Goal: Complete application form

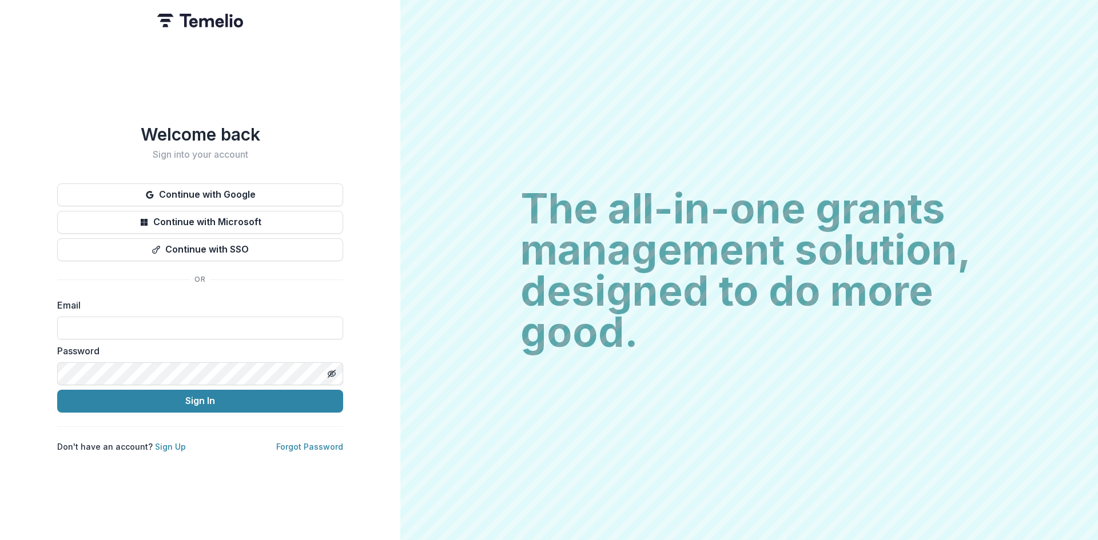
type input "**********"
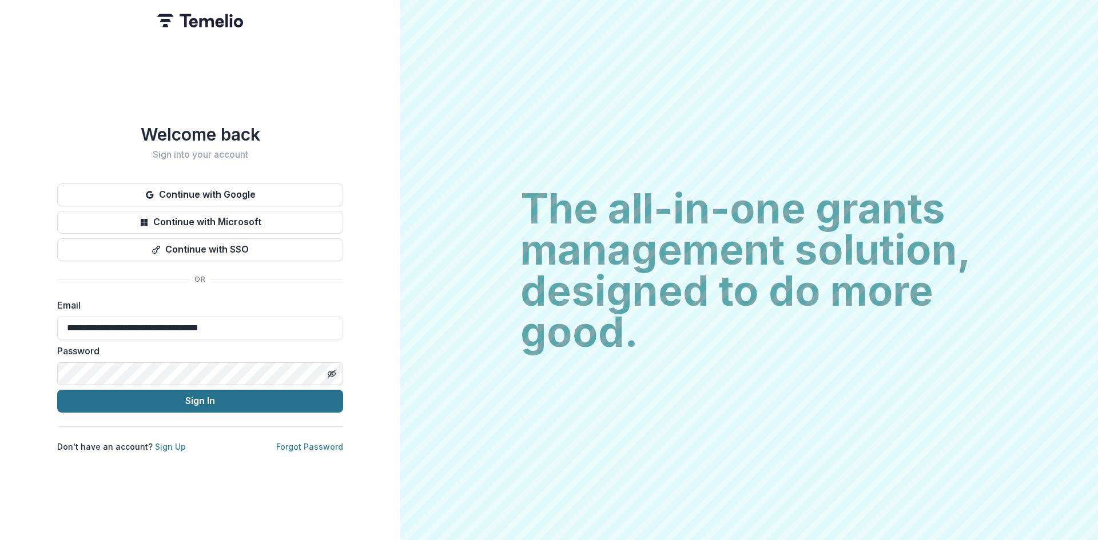
click at [184, 397] on button "Sign In" at bounding box center [200, 401] width 286 height 23
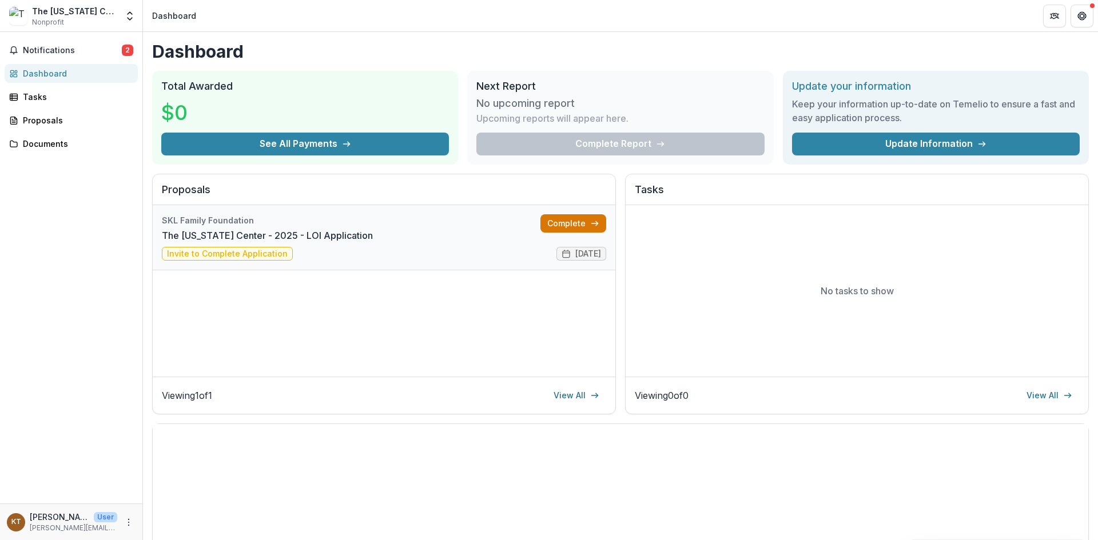
click at [580, 222] on link "Complete" at bounding box center [573, 223] width 66 height 18
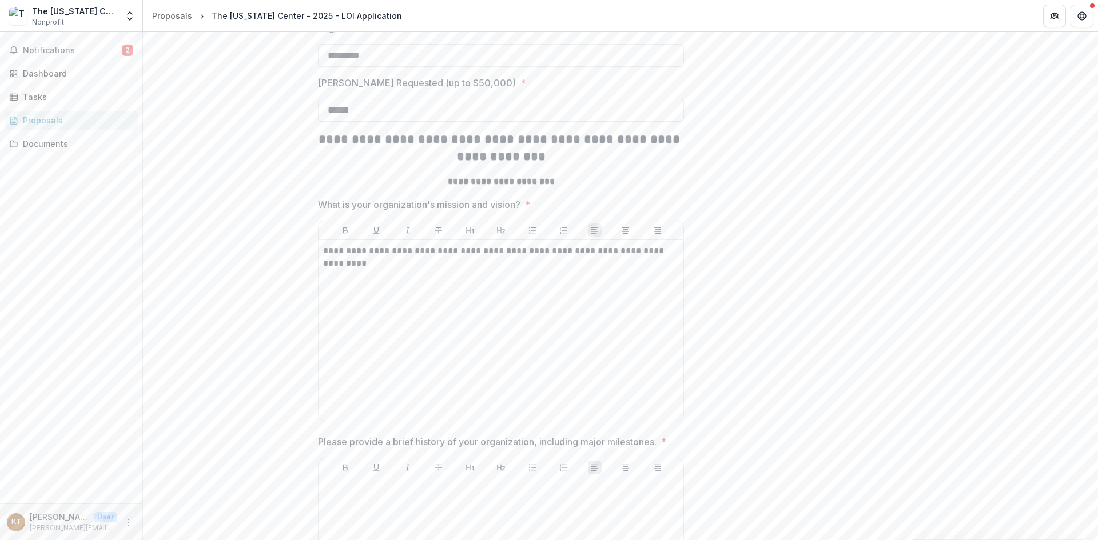
scroll to position [744, 0]
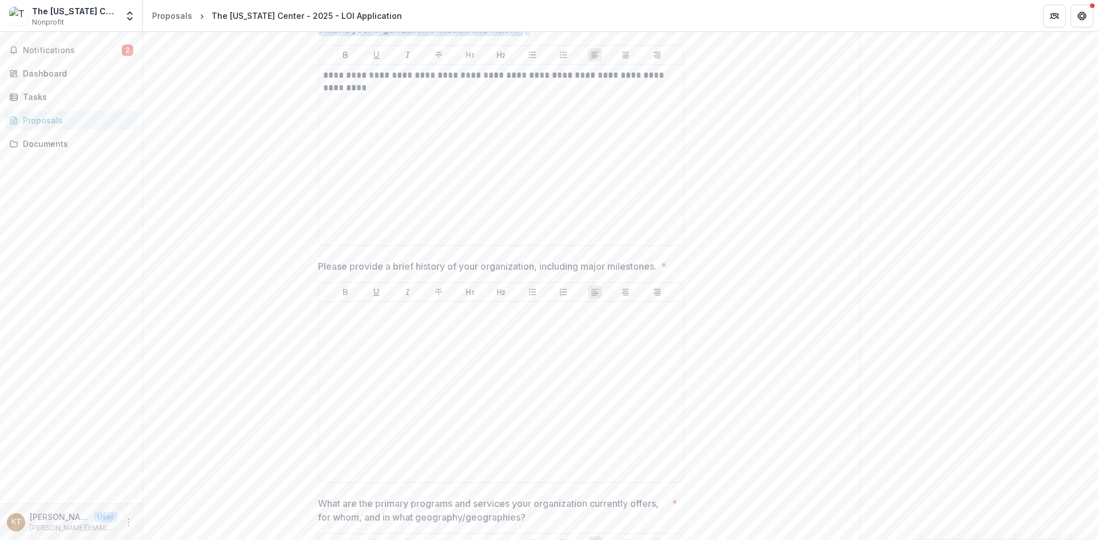
drag, startPoint x: 538, startPoint y: 95, endPoint x: 287, endPoint y: 99, distance: 251.1
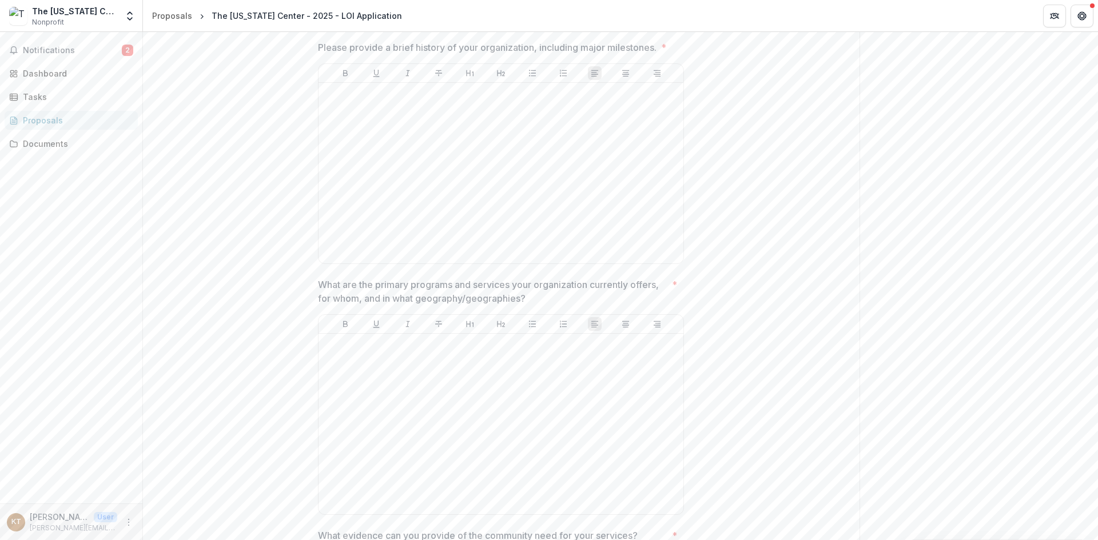
scroll to position [972, 0]
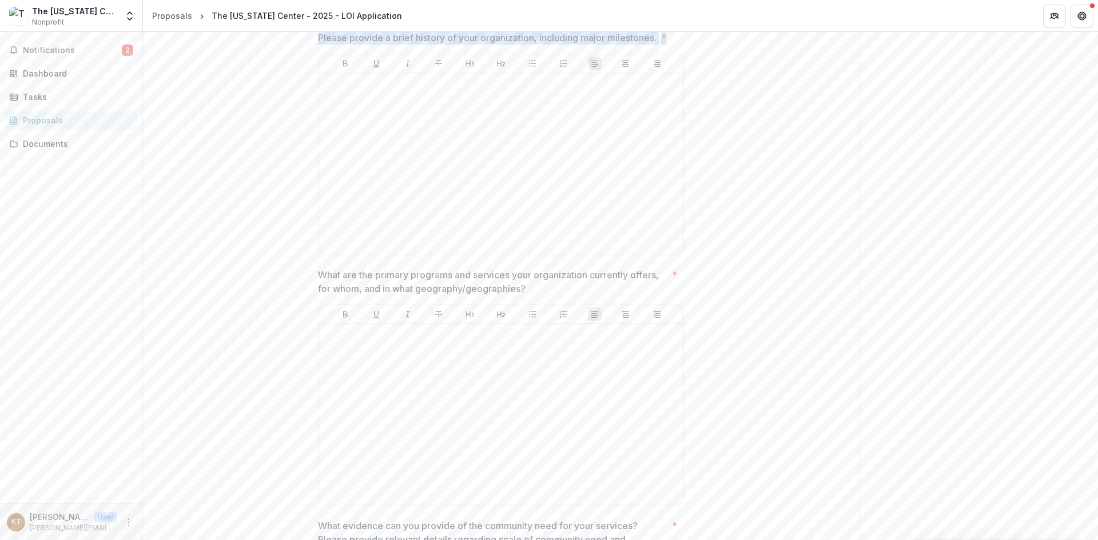
drag, startPoint x: 674, startPoint y: 106, endPoint x: 275, endPoint y: 108, distance: 398.6
copy span "Please provide a brief history of your organization, including major milestones…"
drag, startPoint x: 649, startPoint y: 105, endPoint x: 658, endPoint y: 106, distance: 9.8
click at [649, 45] on p "Please provide a brief history of your organization, including major milestones." at bounding box center [487, 38] width 339 height 14
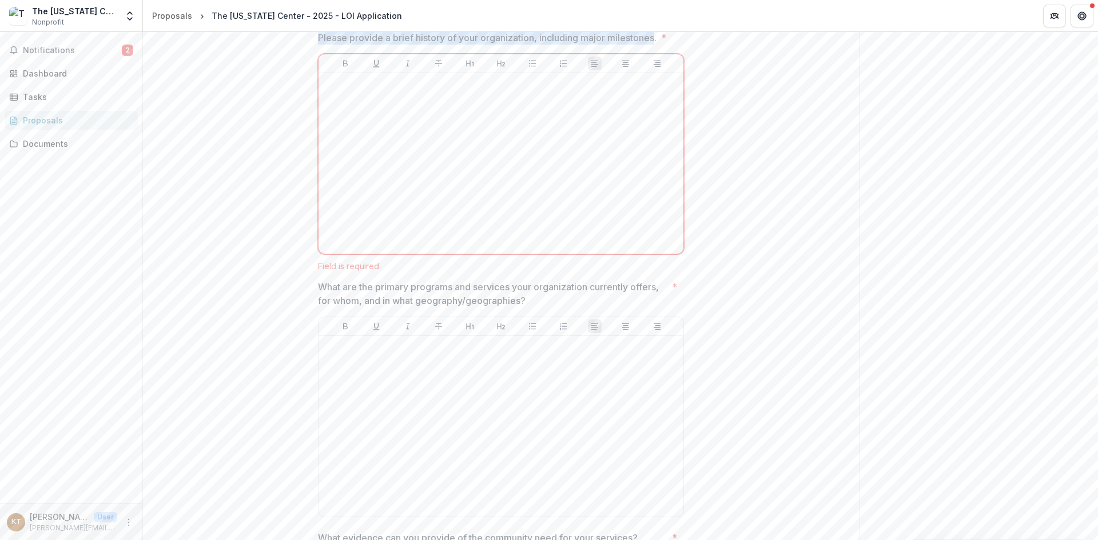
drag, startPoint x: 656, startPoint y: 105, endPoint x: 312, endPoint y: 102, distance: 343.7
copy p "Please provide a brief history of your organization, including major milestones"
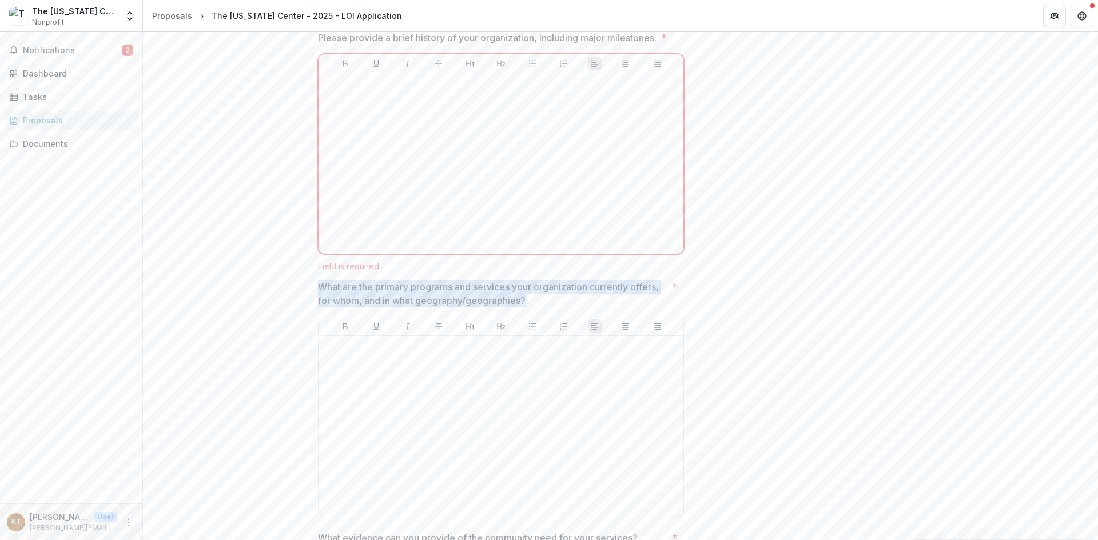
drag, startPoint x: 524, startPoint y: 369, endPoint x: 317, endPoint y: 352, distance: 207.7
click at [318, 308] on p "What are the primary programs and services your organization currently offers, …" at bounding box center [492, 293] width 349 height 27
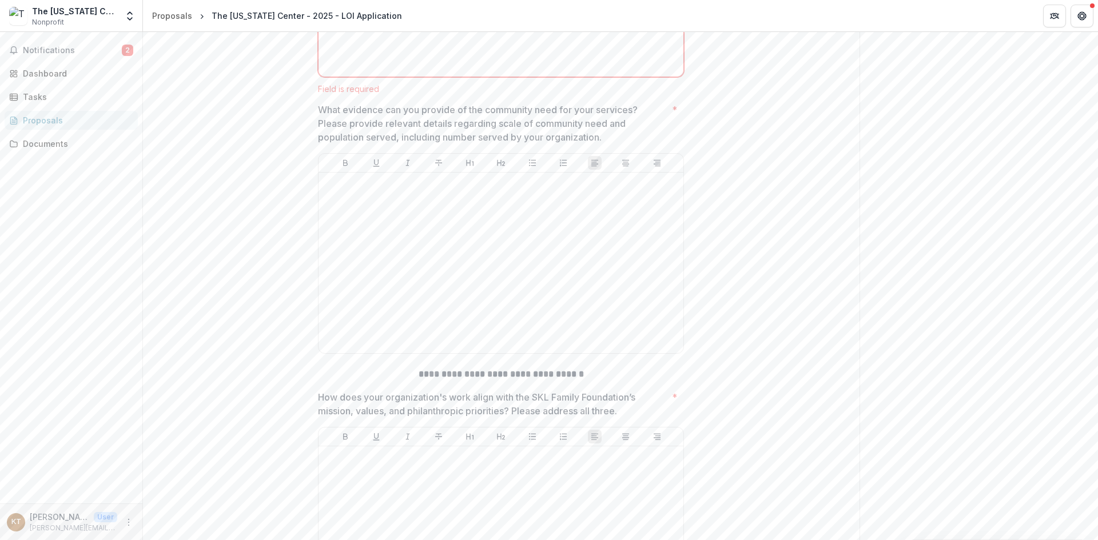
scroll to position [1430, 0]
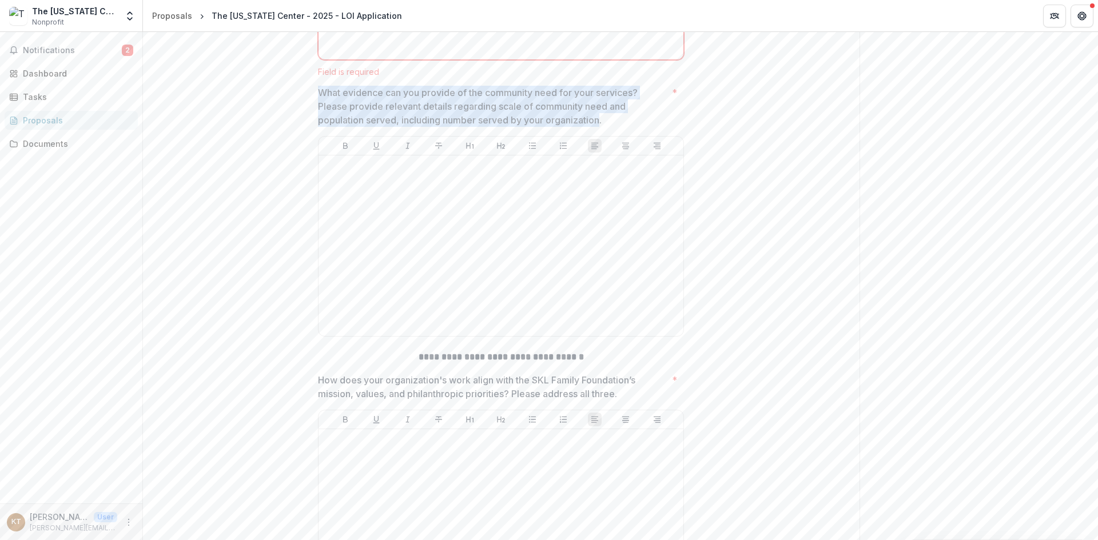
drag, startPoint x: 601, startPoint y: 188, endPoint x: 319, endPoint y: 158, distance: 284.2
click at [319, 127] on p "What evidence can you provide of the community need for your services? Please p…" at bounding box center [492, 106] width 349 height 41
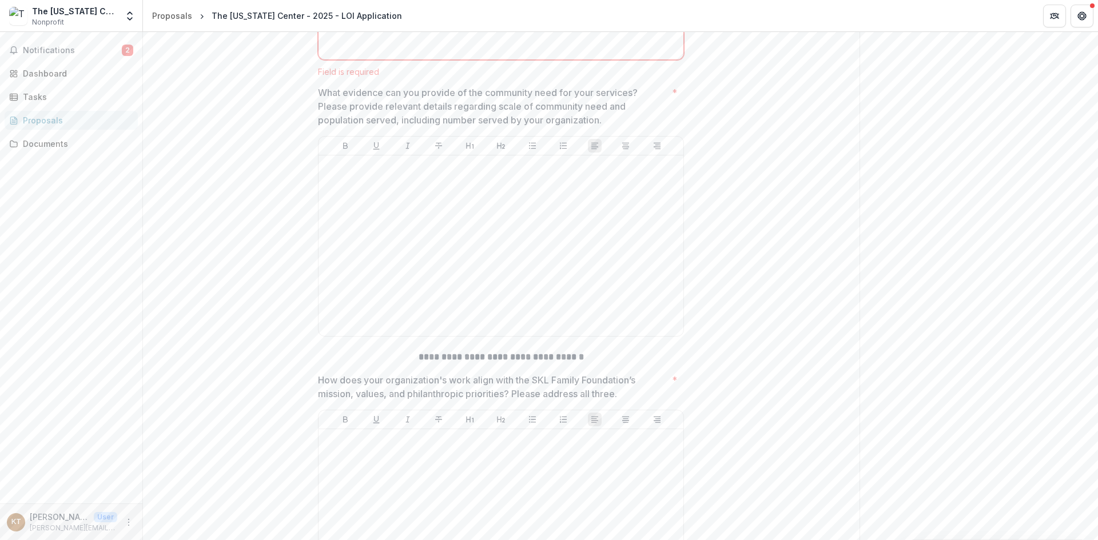
click at [475, 127] on p "What evidence can you provide of the community need for your services? Please p…" at bounding box center [492, 106] width 349 height 41
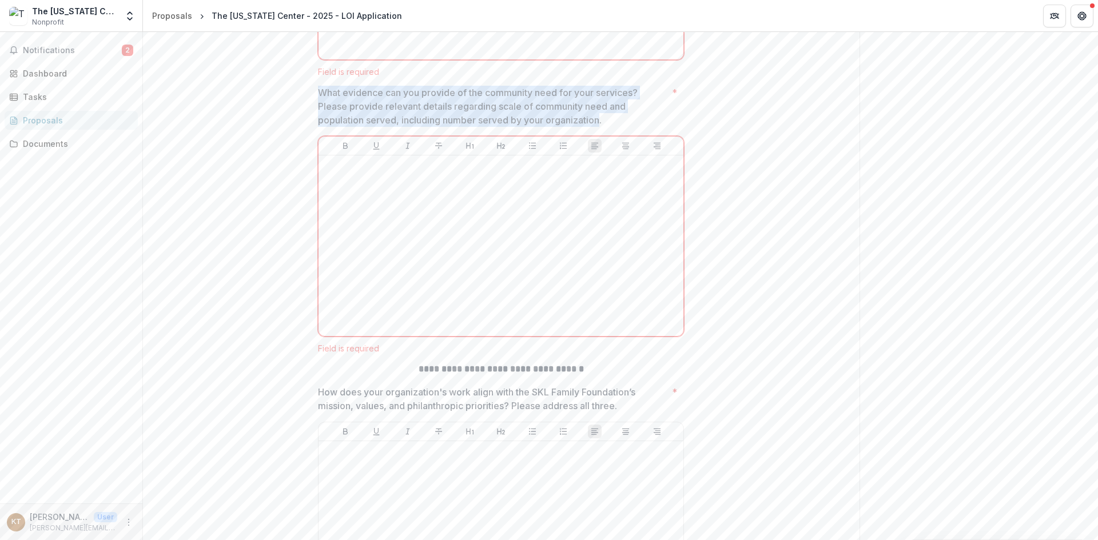
drag, startPoint x: 451, startPoint y: 170, endPoint x: 320, endPoint y: 156, distance: 131.7
click at [320, 127] on p "What evidence can you provide of the community need for your services? Please p…" at bounding box center [492, 106] width 349 height 41
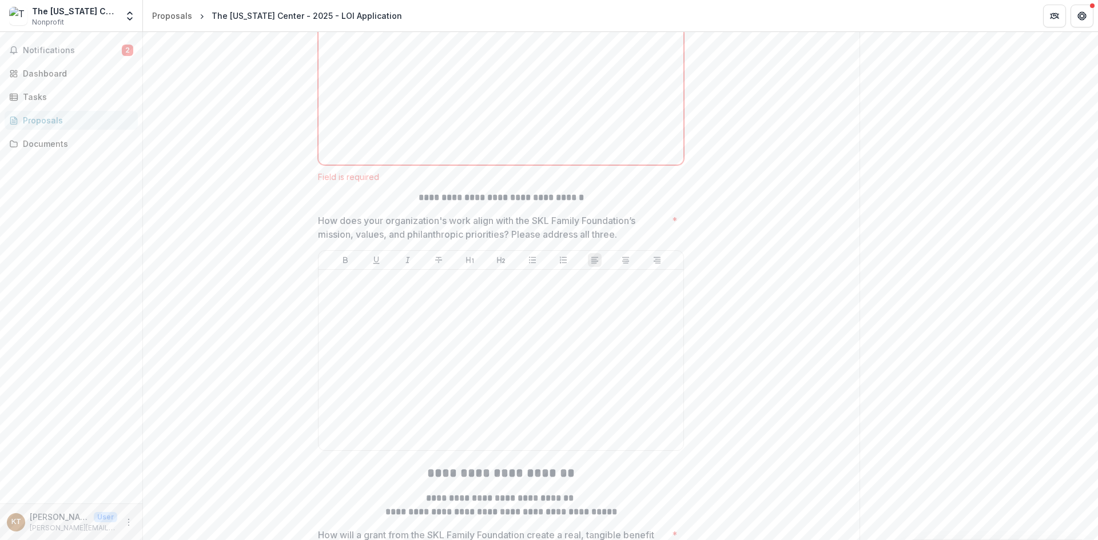
scroll to position [1659, 0]
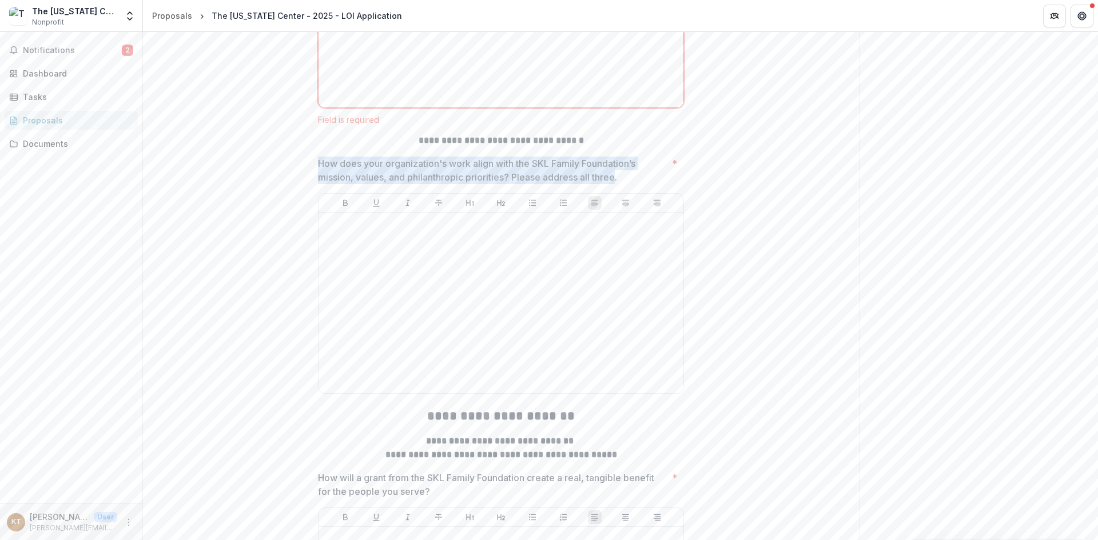
drag, startPoint x: 617, startPoint y: 247, endPoint x: 319, endPoint y: 230, distance: 297.9
click at [319, 184] on p "How does your organization's work align with the SKL Family Foundation’s missio…" at bounding box center [492, 170] width 349 height 27
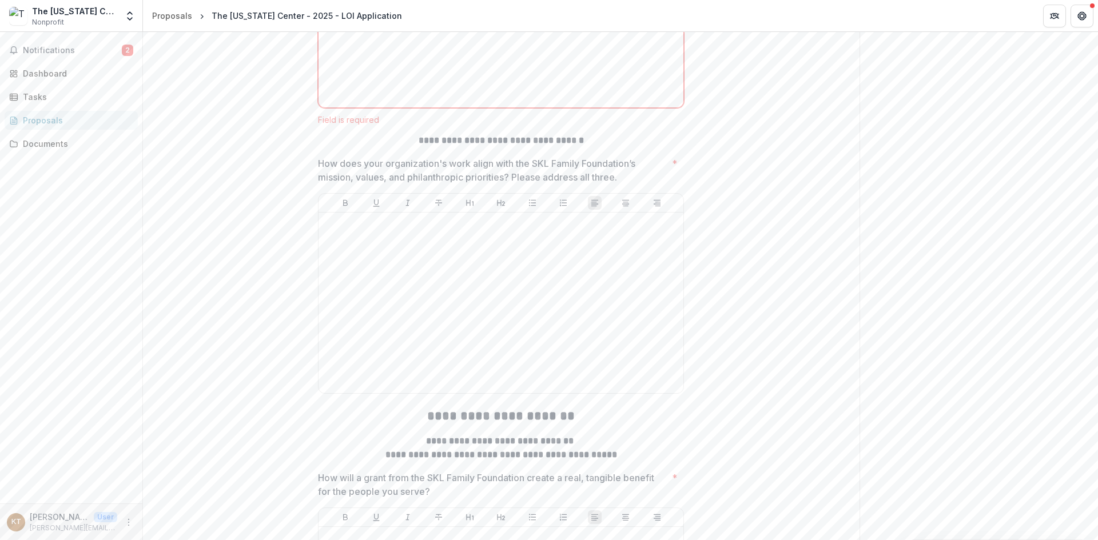
click at [427, 184] on p "How does your organization's work align with the SKL Family Foundation’s missio…" at bounding box center [492, 170] width 349 height 27
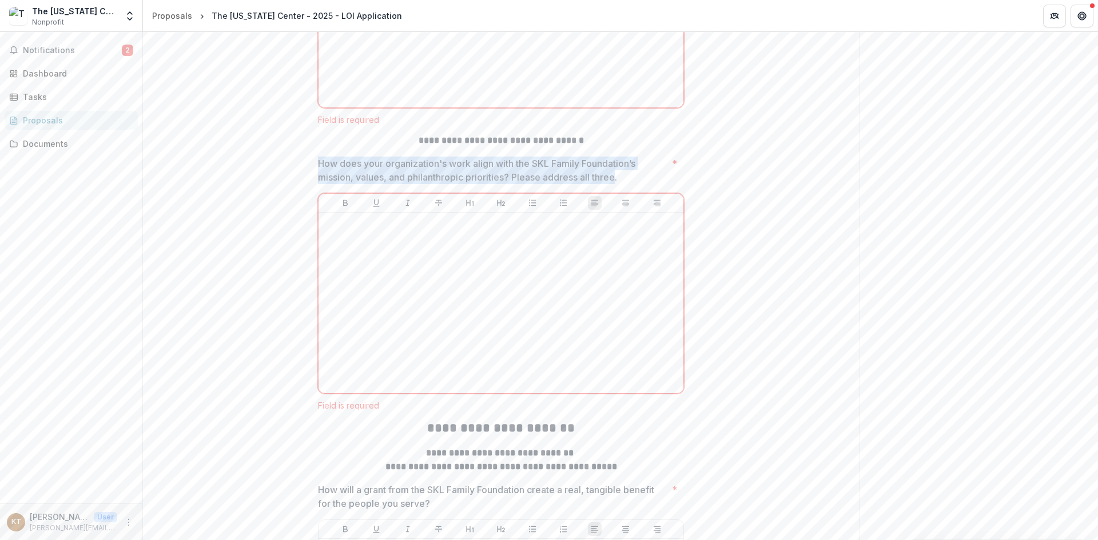
drag, startPoint x: 618, startPoint y: 247, endPoint x: 317, endPoint y: 233, distance: 301.1
click at [318, 184] on p "How does your organization's work align with the SKL Family Foundation’s missio…" at bounding box center [492, 170] width 349 height 27
drag, startPoint x: 615, startPoint y: 244, endPoint x: 318, endPoint y: 222, distance: 297.7
copy p "How does your organization's work align with the SKL Family Foundation’s missio…"
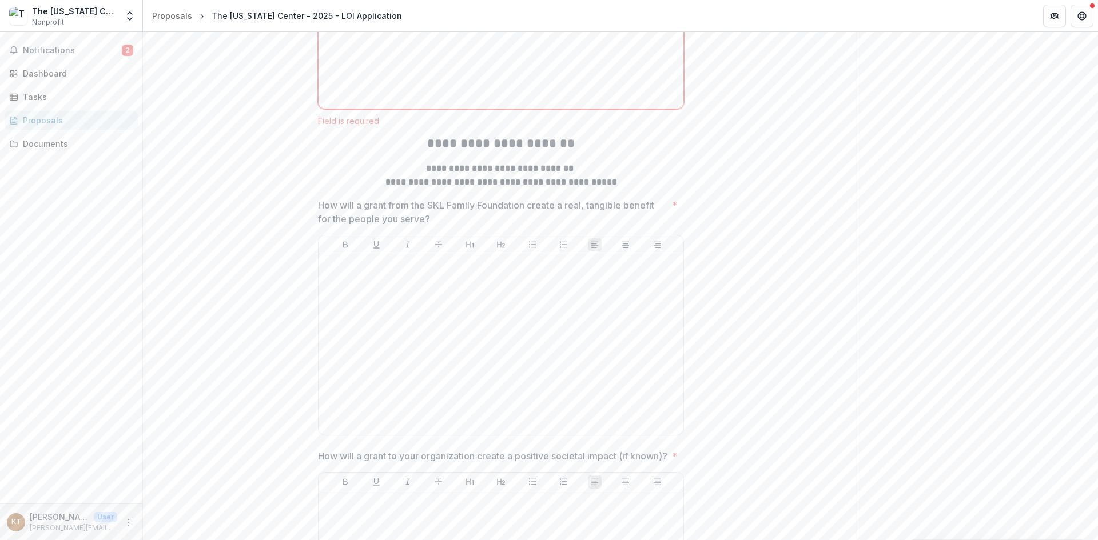
scroll to position [1945, 0]
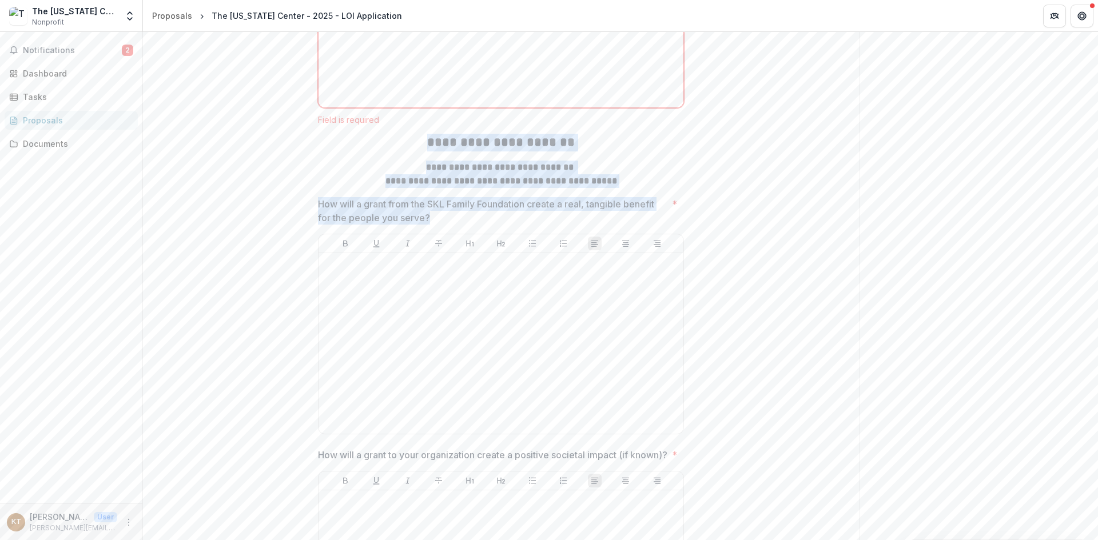
drag, startPoint x: 422, startPoint y: 213, endPoint x: 426, endPoint y: 280, distance: 67.0
copy div "**********"
drag, startPoint x: 470, startPoint y: 221, endPoint x: 460, endPoint y: 222, distance: 9.2
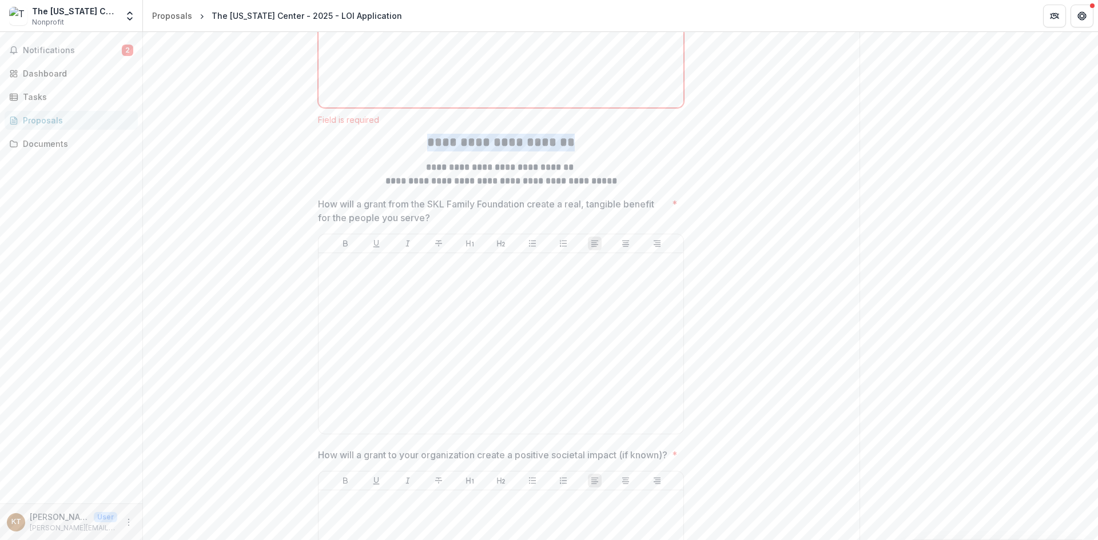
drag, startPoint x: 420, startPoint y: 208, endPoint x: 578, endPoint y: 213, distance: 157.4
click at [578, 152] on h2 "**********" at bounding box center [501, 143] width 366 height 18
copy h2 "**********"
drag, startPoint x: 430, startPoint y: 238, endPoint x: 604, endPoint y: 249, distance: 174.8
click at [604, 188] on div "**********" at bounding box center [501, 174] width 366 height 27
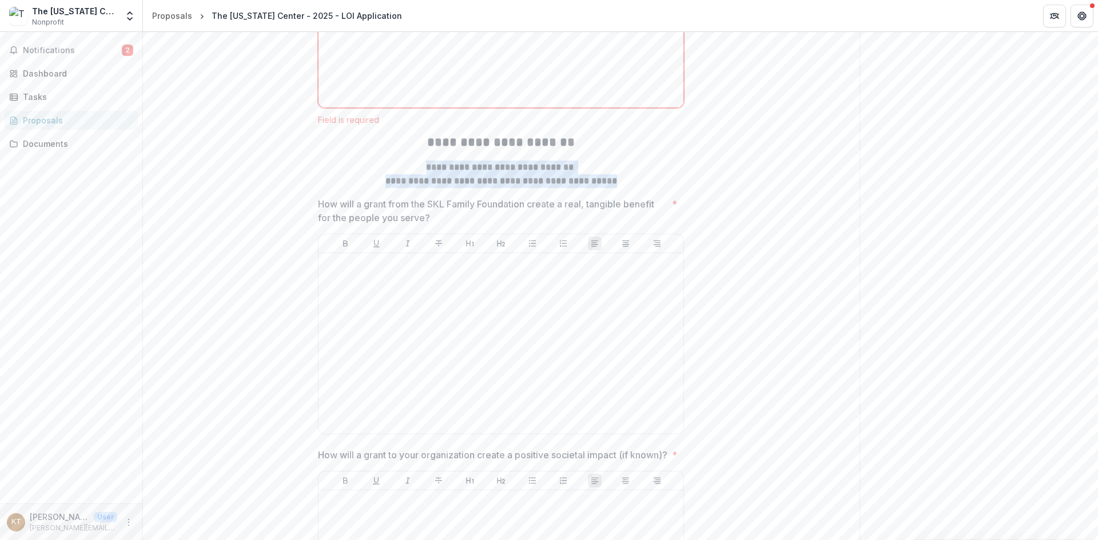
copy div "**********"
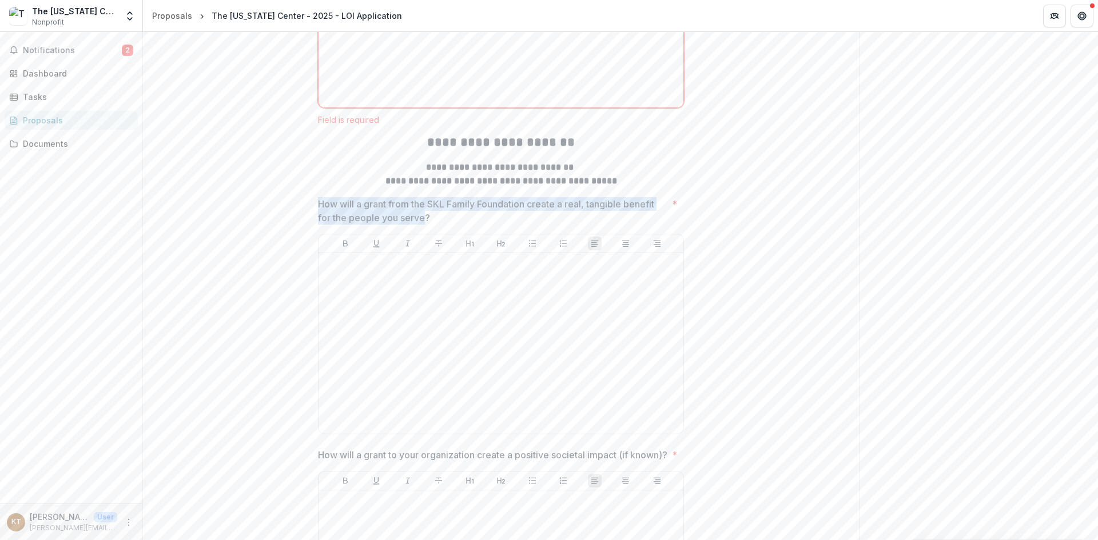
drag, startPoint x: 318, startPoint y: 272, endPoint x: 422, endPoint y: 281, distance: 103.9
click at [422, 225] on p "How will a grant from the SKL Family Foundation create a real, tangible benefit…" at bounding box center [492, 210] width 349 height 27
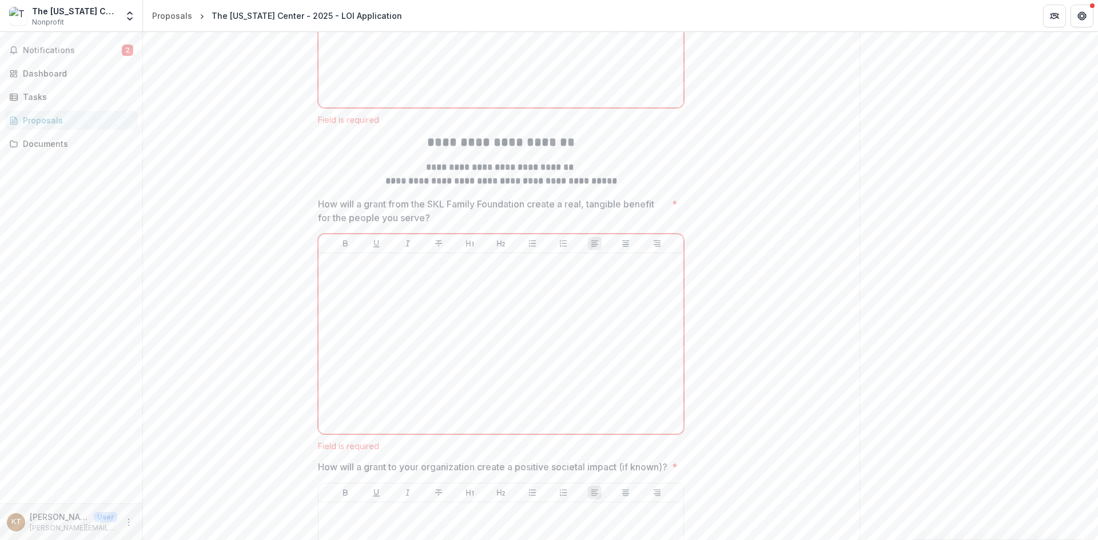
drag, startPoint x: 397, startPoint y: 283, endPoint x: 419, endPoint y: 289, distance: 22.1
click at [423, 225] on p "How will a grant from the SKL Family Foundation create a real, tangible benefit…" at bounding box center [492, 210] width 349 height 27
drag, startPoint x: 320, startPoint y: 272, endPoint x: 424, endPoint y: 287, distance: 105.6
click at [424, 225] on p "How will a grant from the SKL Family Foundation create a real, tangible benefit…" at bounding box center [492, 210] width 349 height 27
drag, startPoint x: 319, startPoint y: 272, endPoint x: 421, endPoint y: 286, distance: 102.8
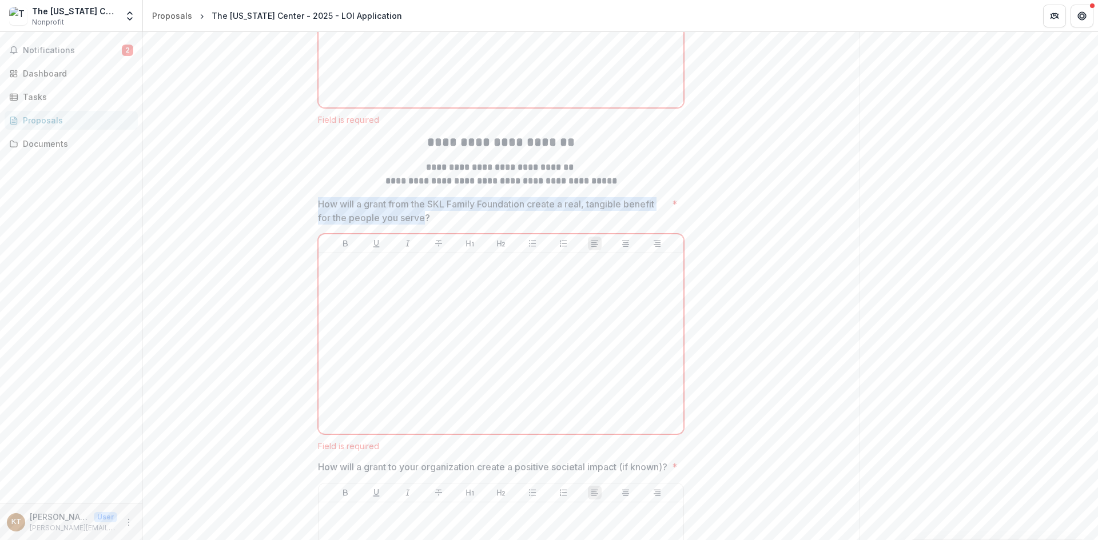
click at [421, 225] on p "How will a grant from the SKL Family Foundation create a real, tangible benefit…" at bounding box center [492, 210] width 349 height 27
drag, startPoint x: 421, startPoint y: 286, endPoint x: 320, endPoint y: 270, distance: 102.5
click at [320, 225] on p "How will a grant from the SKL Family Foundation create a real, tangible benefit…" at bounding box center [492, 210] width 349 height 27
drag, startPoint x: 423, startPoint y: 286, endPoint x: 321, endPoint y: 272, distance: 102.8
click at [321, 225] on p "How will a grant from the SKL Family Foundation create a real, tangible benefit…" at bounding box center [492, 210] width 349 height 27
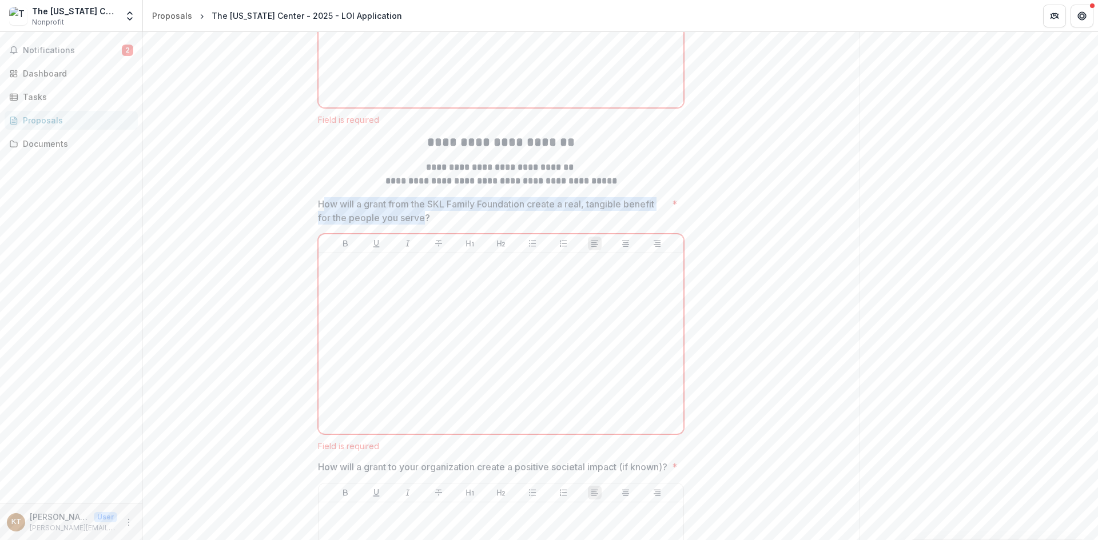
drag, startPoint x: 329, startPoint y: 272, endPoint x: 422, endPoint y: 284, distance: 92.8
click at [422, 225] on p "How will a grant from the SKL Family Foundation create a real, tangible benefit…" at bounding box center [492, 210] width 349 height 27
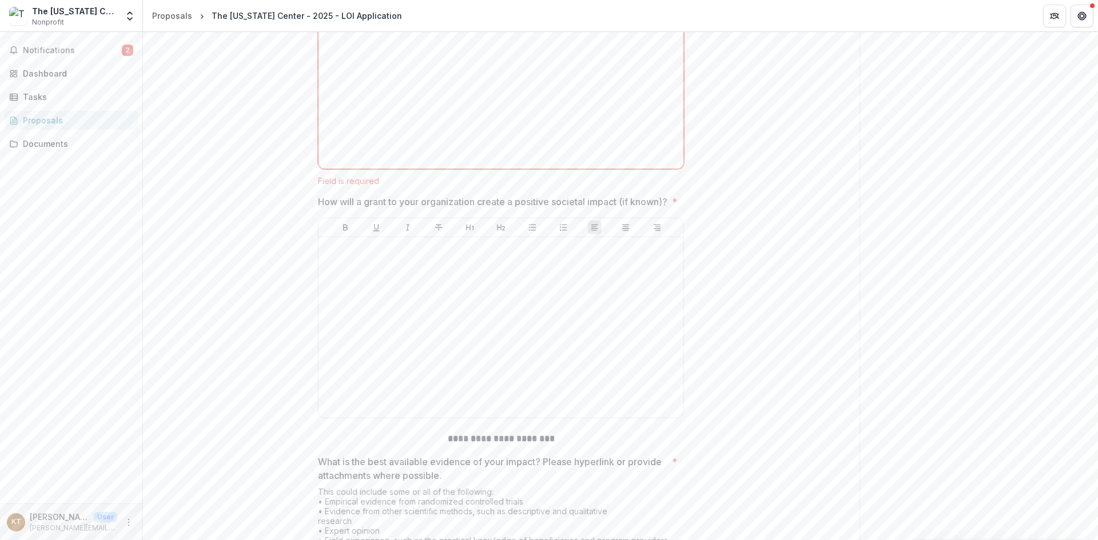
scroll to position [2231, 0]
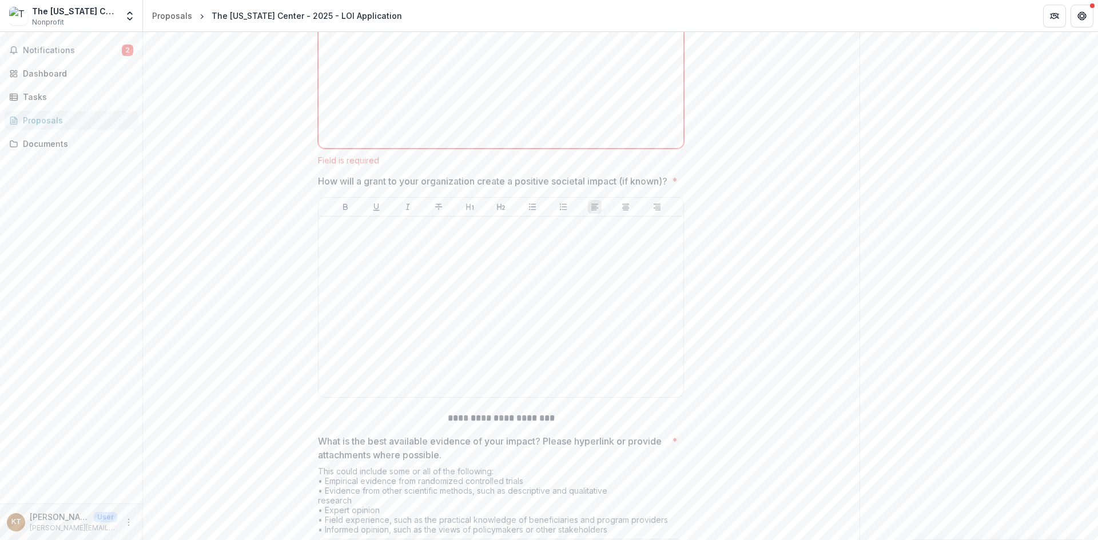
click at [334, 188] on p "How will a grant to your organization create a positive societal impact (if kno…" at bounding box center [492, 181] width 349 height 14
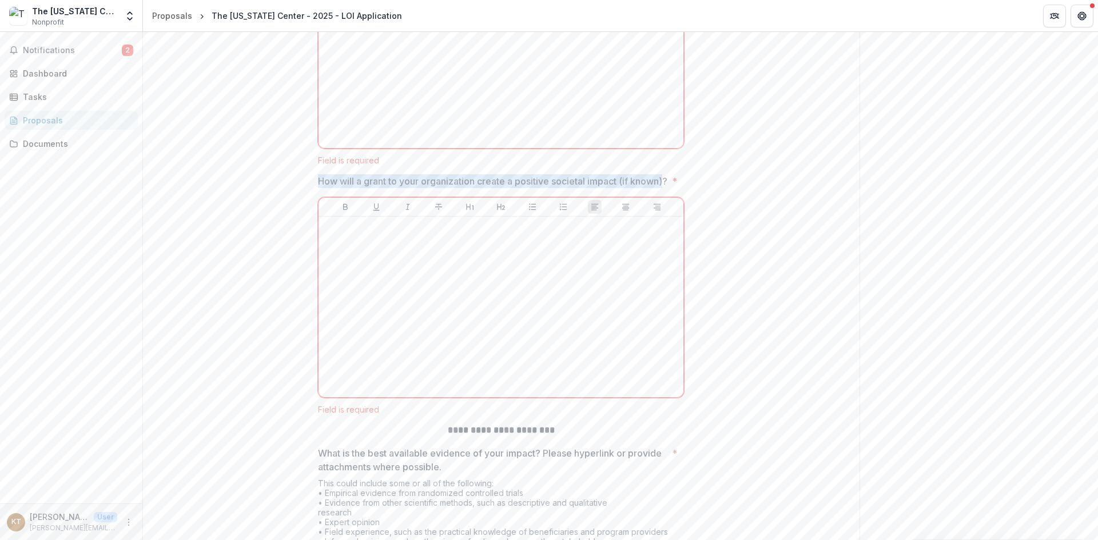
drag, startPoint x: 319, startPoint y: 249, endPoint x: 349, endPoint y: 265, distance: 34.1
click at [349, 188] on p "How will a grant to your organization create a positive societal impact (if kno…" at bounding box center [492, 181] width 349 height 14
drag, startPoint x: 349, startPoint y: 265, endPoint x: 315, endPoint y: 249, distance: 37.6
copy p "How will a grant to your organization create a positive societal impact (if kno…"
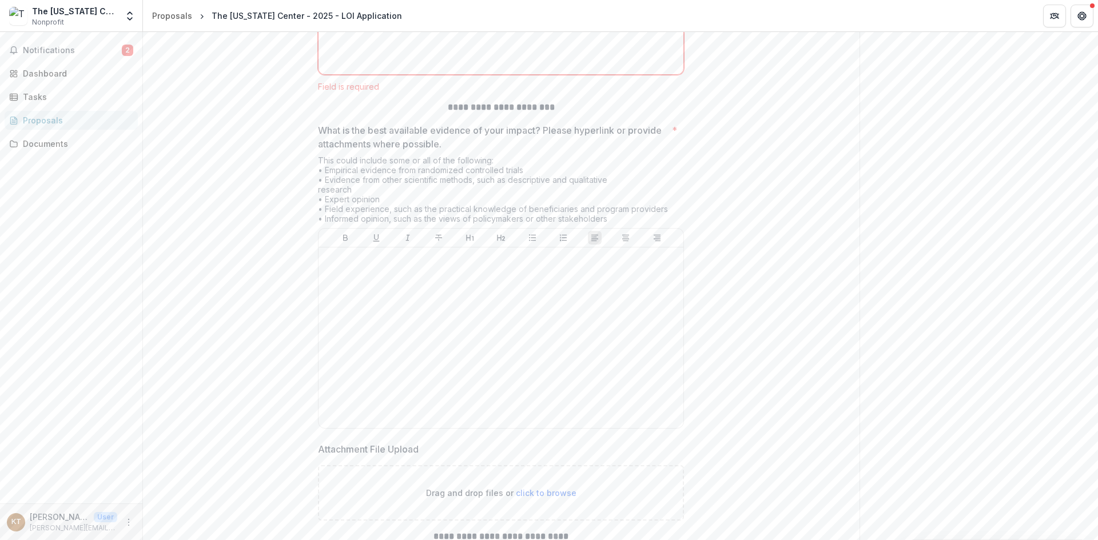
scroll to position [2574, 0]
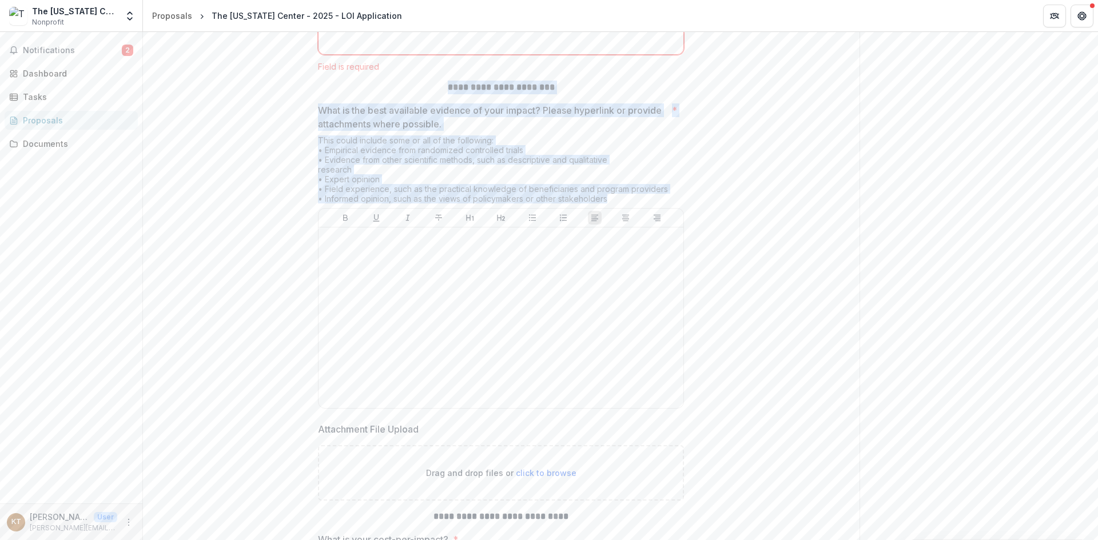
drag, startPoint x: 448, startPoint y: 168, endPoint x: 605, endPoint y: 283, distance: 194.0
copy div "**********"
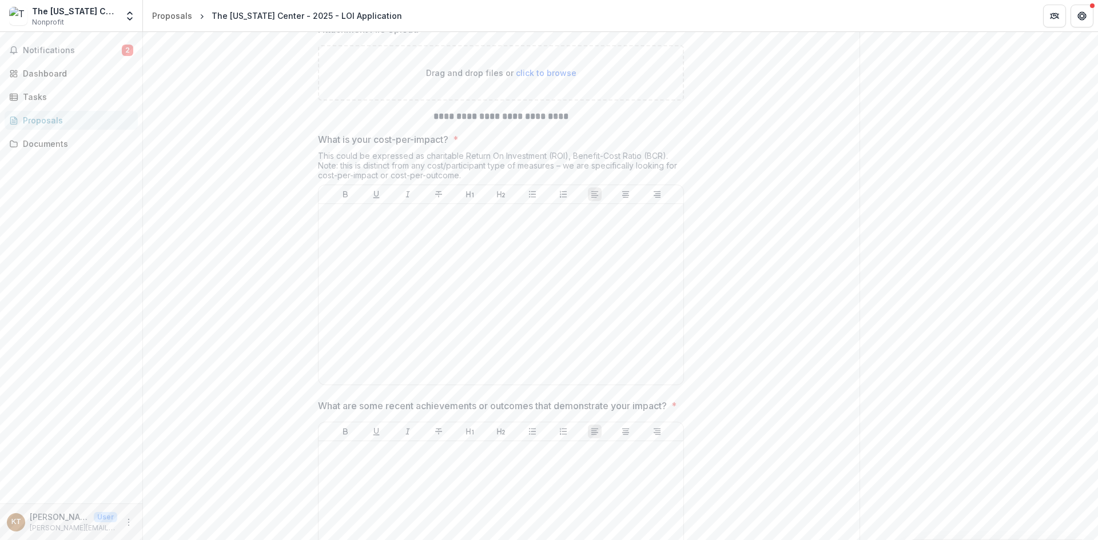
scroll to position [3031, 0]
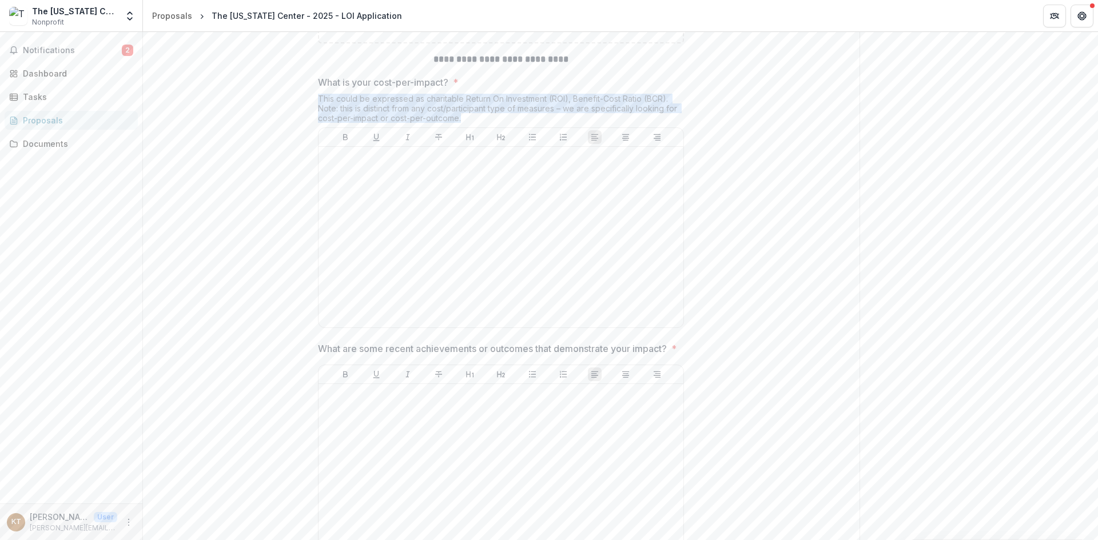
drag, startPoint x: 479, startPoint y: 200, endPoint x: 315, endPoint y: 185, distance: 165.3
copy div "This could be expressed as charitable Return On Investment (ROI), Benefit-Cost …"
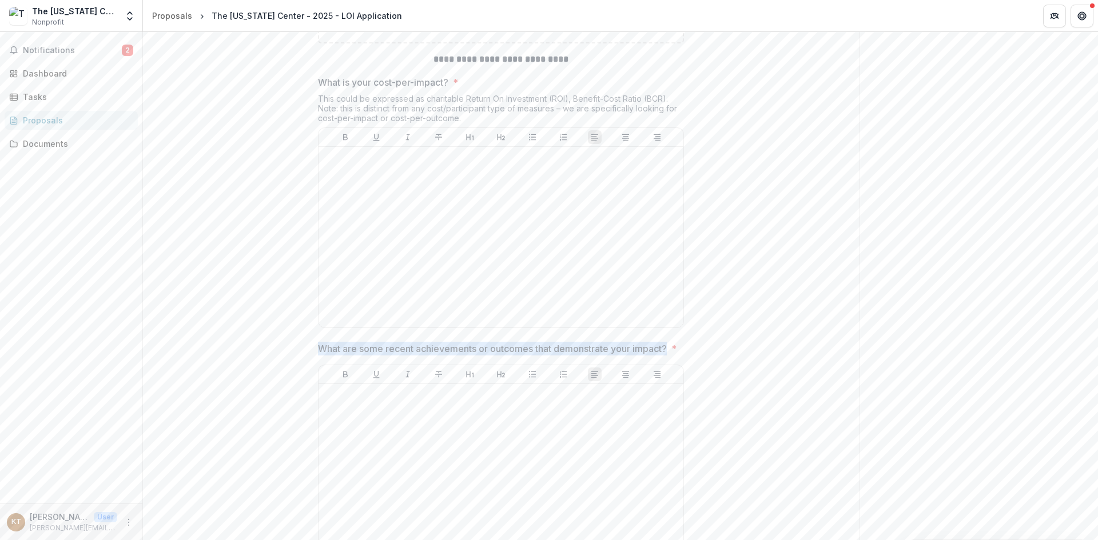
drag, startPoint x: 372, startPoint y: 444, endPoint x: 306, endPoint y: 432, distance: 66.9
copy p "What are some recent achievements or outcomes that demonstrate your impact?"
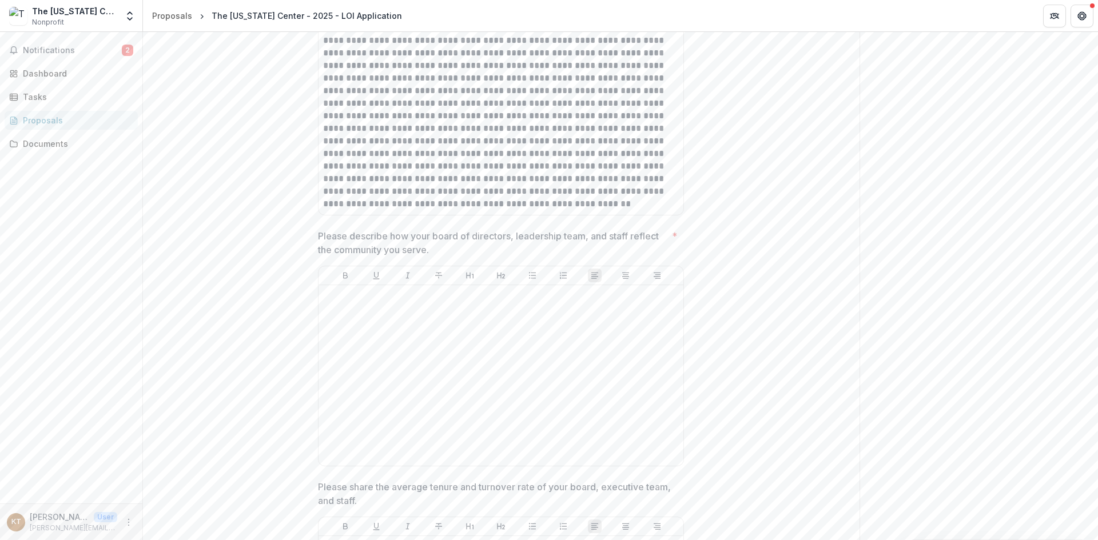
scroll to position [4175, 0]
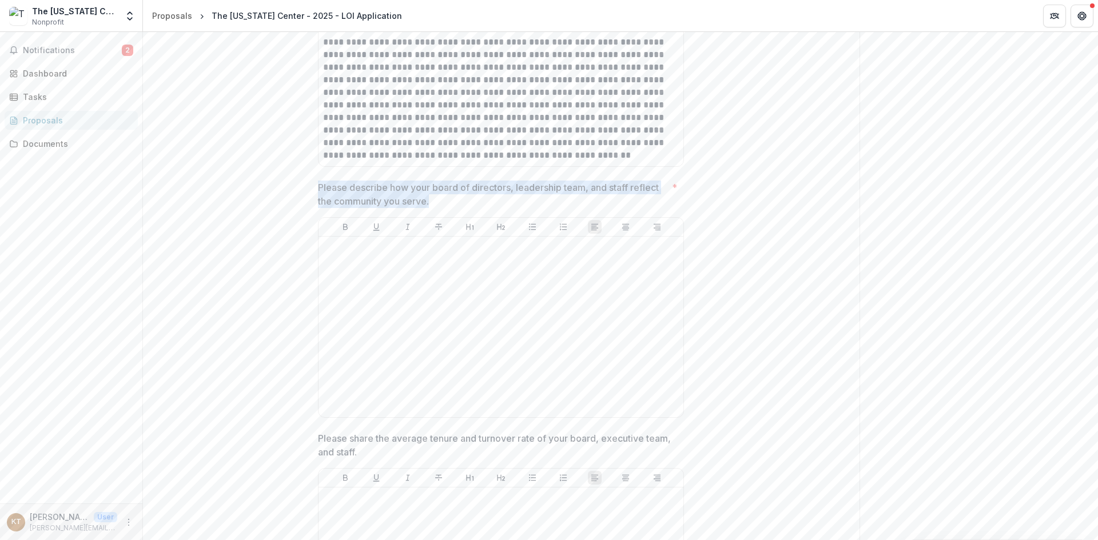
drag, startPoint x: 432, startPoint y: 297, endPoint x: 315, endPoint y: 288, distance: 118.2
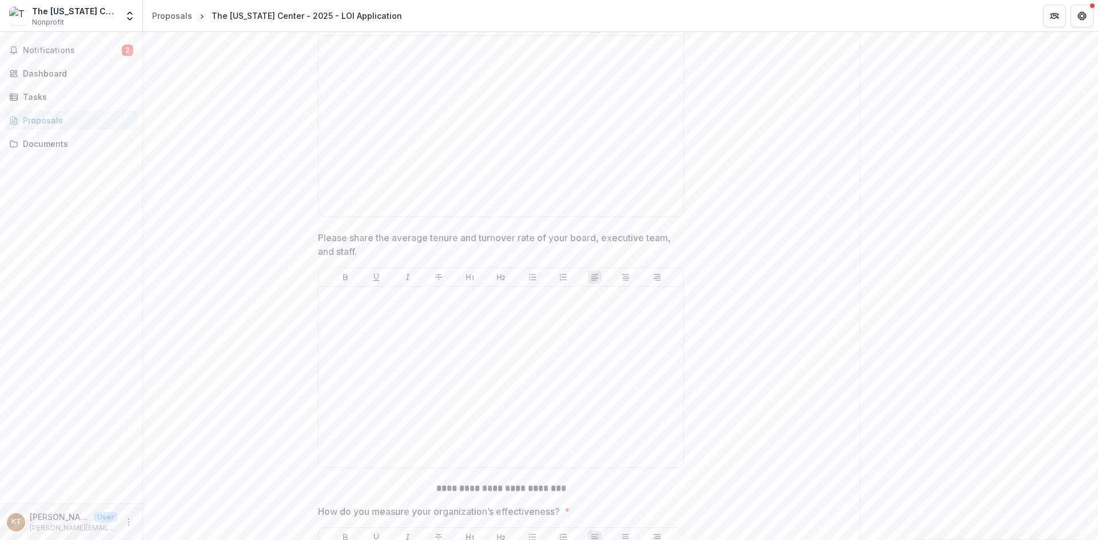
scroll to position [4461, 0]
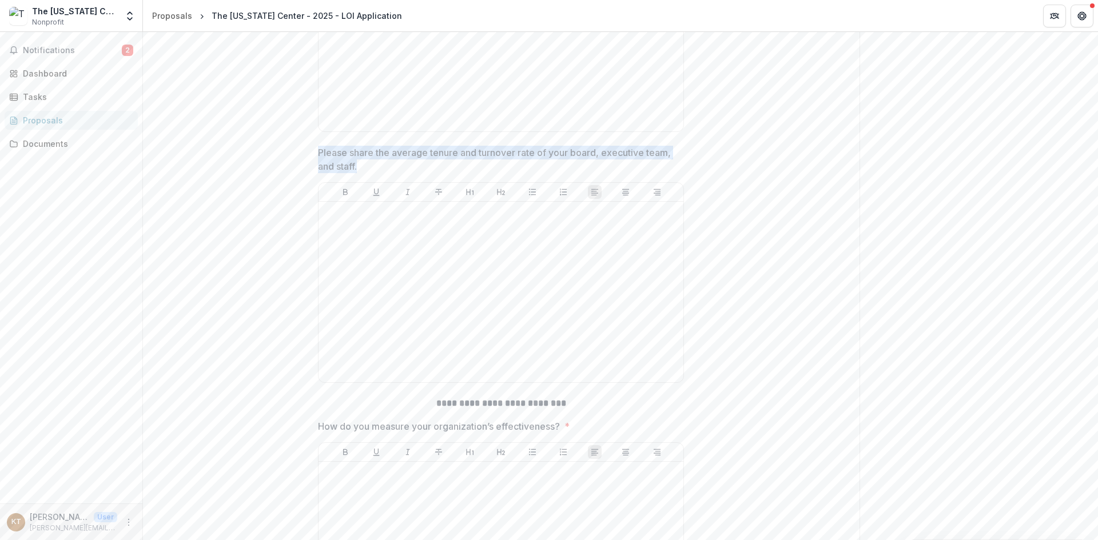
drag, startPoint x: 384, startPoint y: 266, endPoint x: 305, endPoint y: 254, distance: 79.8
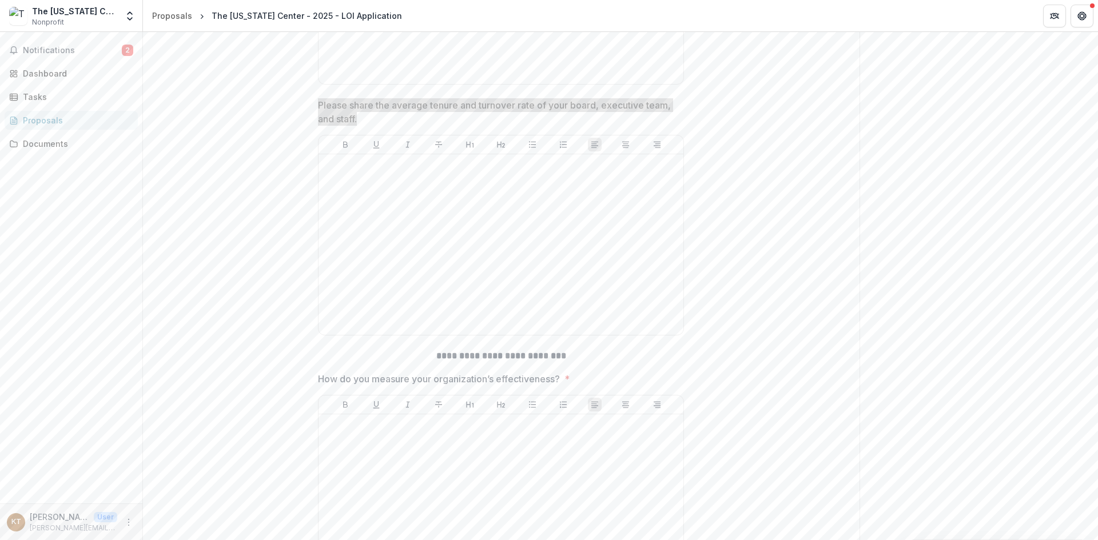
scroll to position [4690, 0]
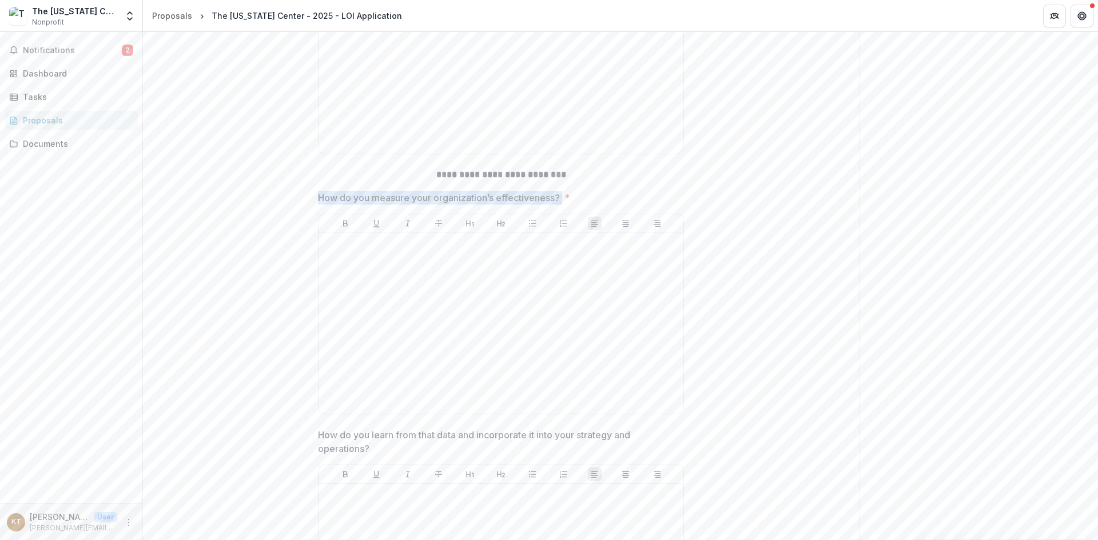
drag, startPoint x: 563, startPoint y: 292, endPoint x: 313, endPoint y: 298, distance: 250.6
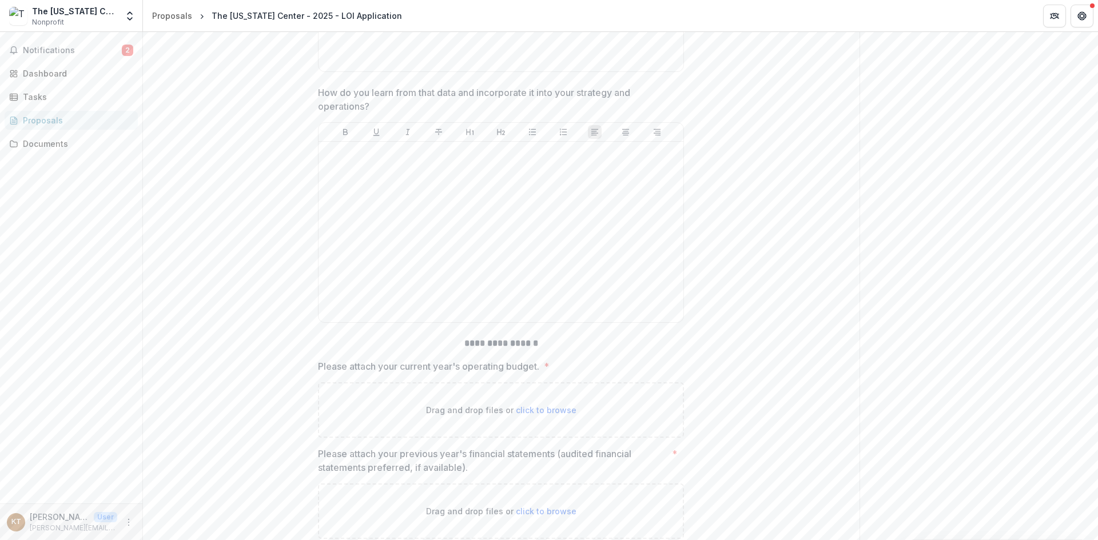
scroll to position [5033, 0]
drag, startPoint x: 380, startPoint y: 200, endPoint x: 300, endPoint y: 189, distance: 80.7
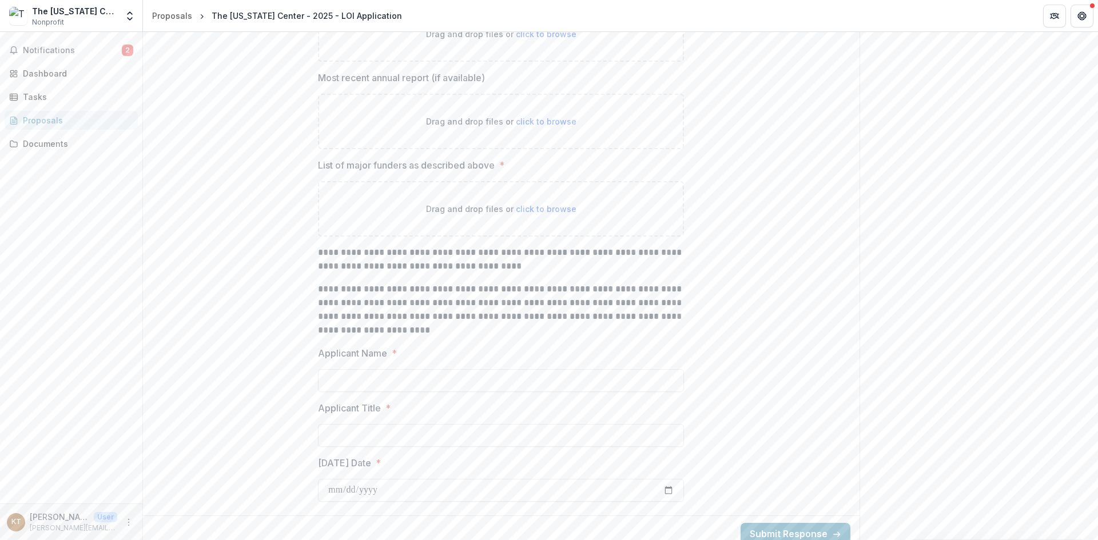
scroll to position [6794, 0]
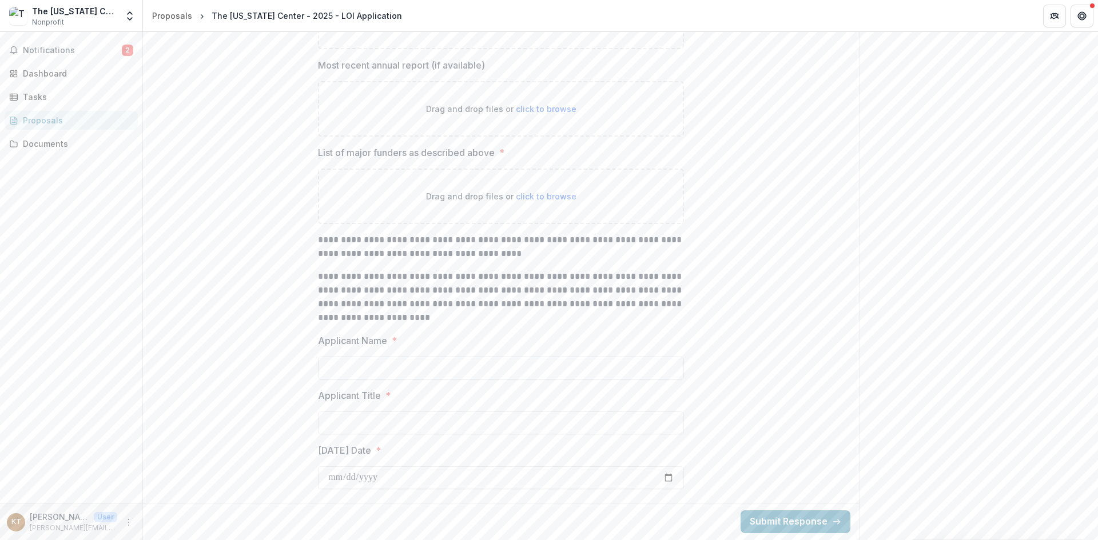
click at [418, 366] on input "Applicant Name *" at bounding box center [501, 368] width 366 height 23
type input "**********"
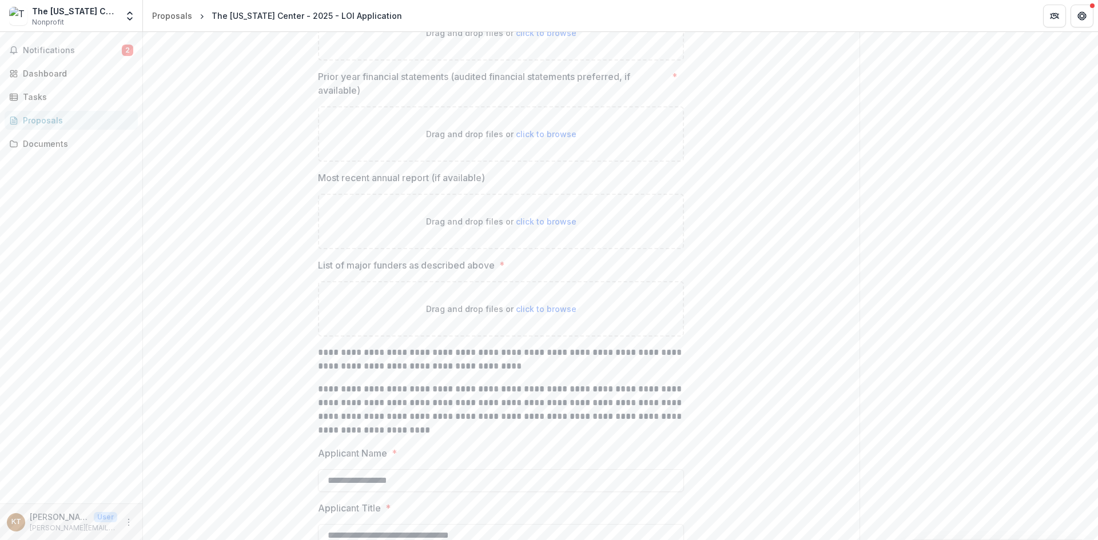
scroll to position [6566, 0]
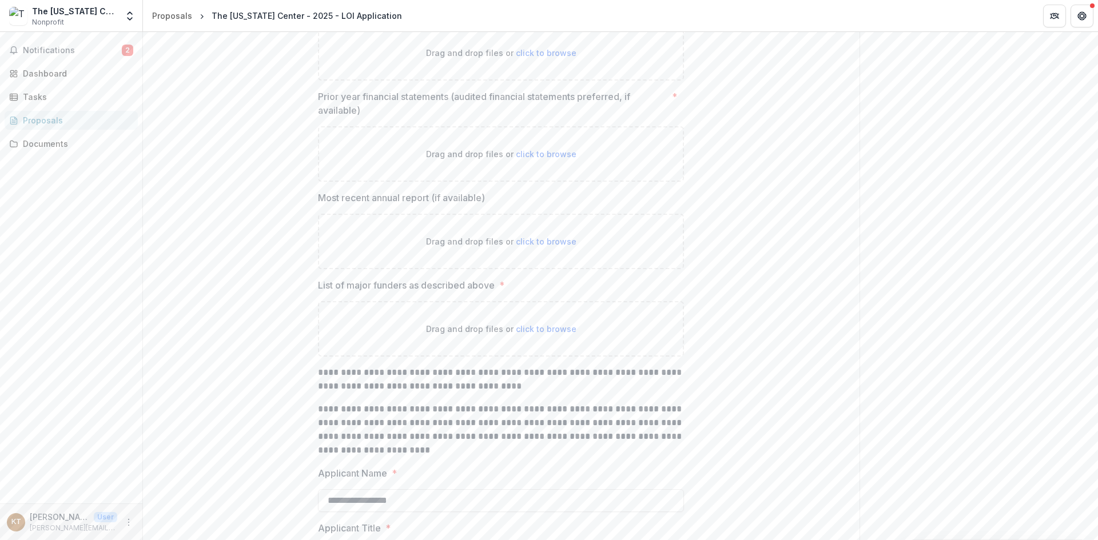
type input "**********"
click at [548, 81] on div "Drag and drop files or click to browse" at bounding box center [501, 52] width 366 height 55
type input "**********"
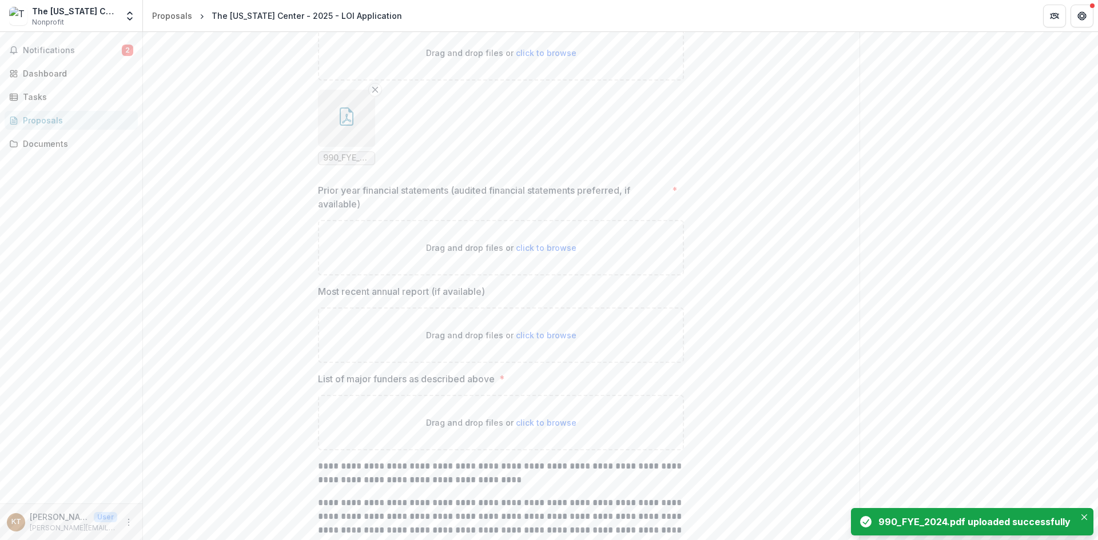
click at [530, 253] on span "click to browse" at bounding box center [546, 248] width 61 height 10
type input "**********"
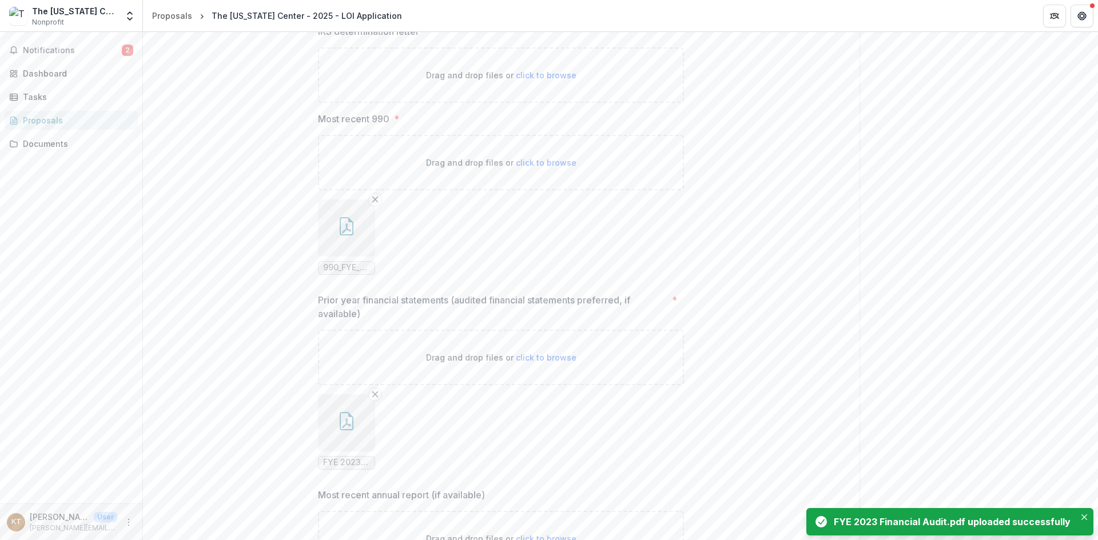
scroll to position [6451, 0]
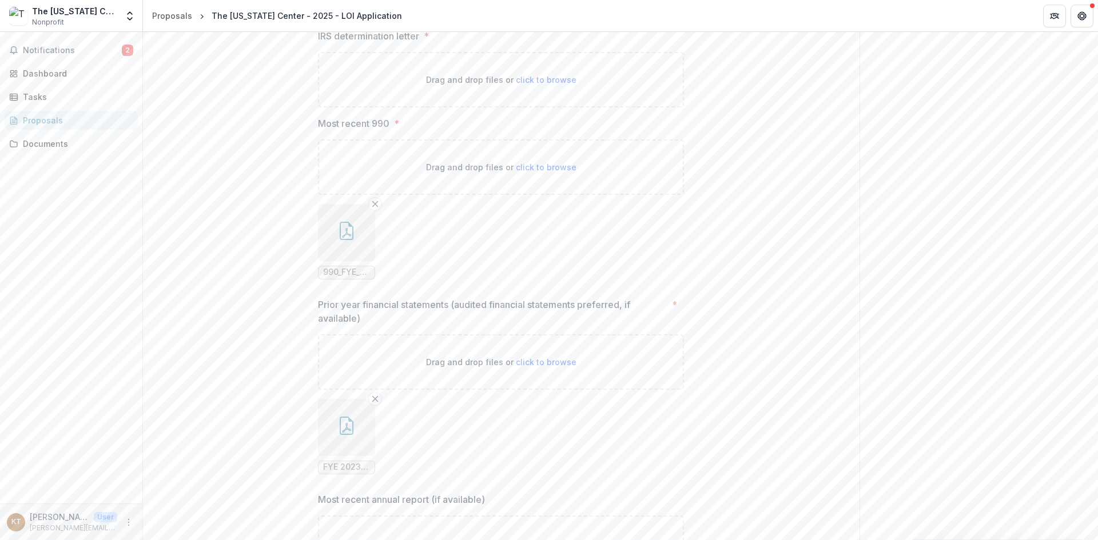
click at [552, 85] on span "click to browse" at bounding box center [546, 80] width 61 height 10
type input "**********"
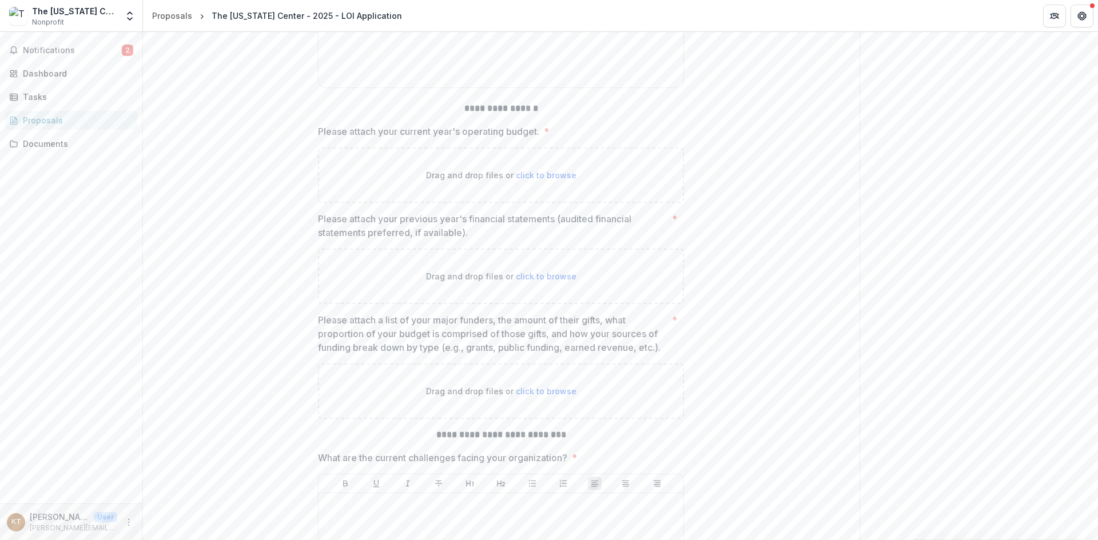
scroll to position [5303, 0]
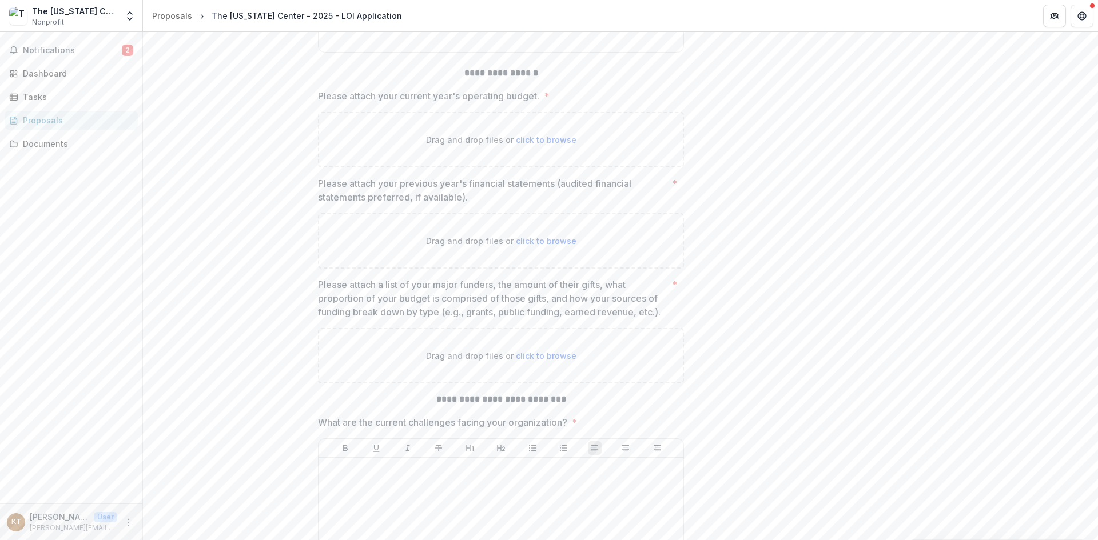
click at [543, 145] on span "click to browse" at bounding box center [546, 140] width 61 height 10
type input "**********"
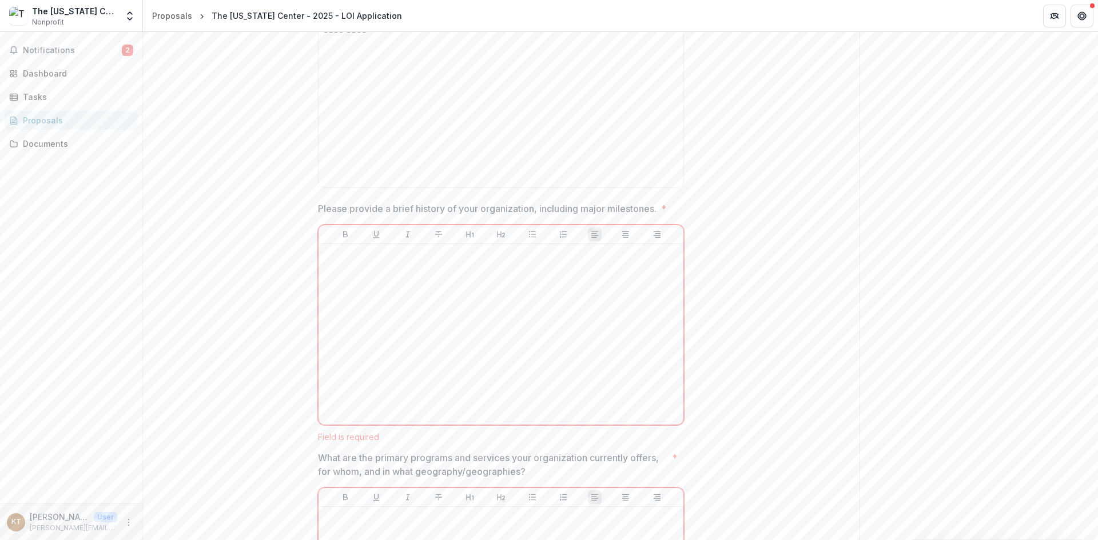
scroll to position [801, 0]
drag, startPoint x: 386, startPoint y: 114, endPoint x: 306, endPoint y: 88, distance: 84.5
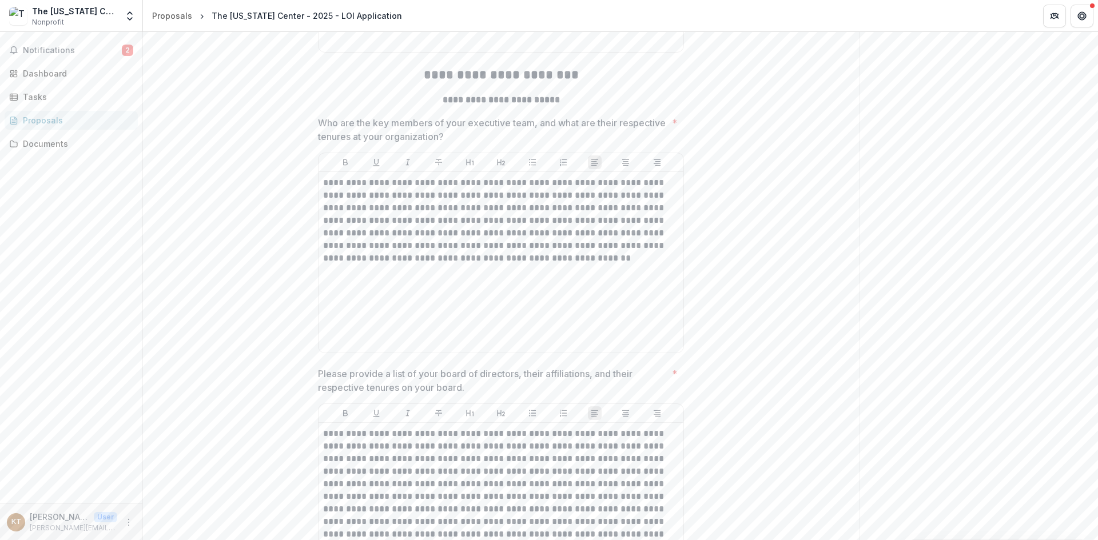
scroll to position [3546, 0]
drag, startPoint x: 365, startPoint y: 228, endPoint x: 294, endPoint y: 221, distance: 71.3
click at [294, 221] on div "**********" at bounding box center [501, 355] width 717 height 7344
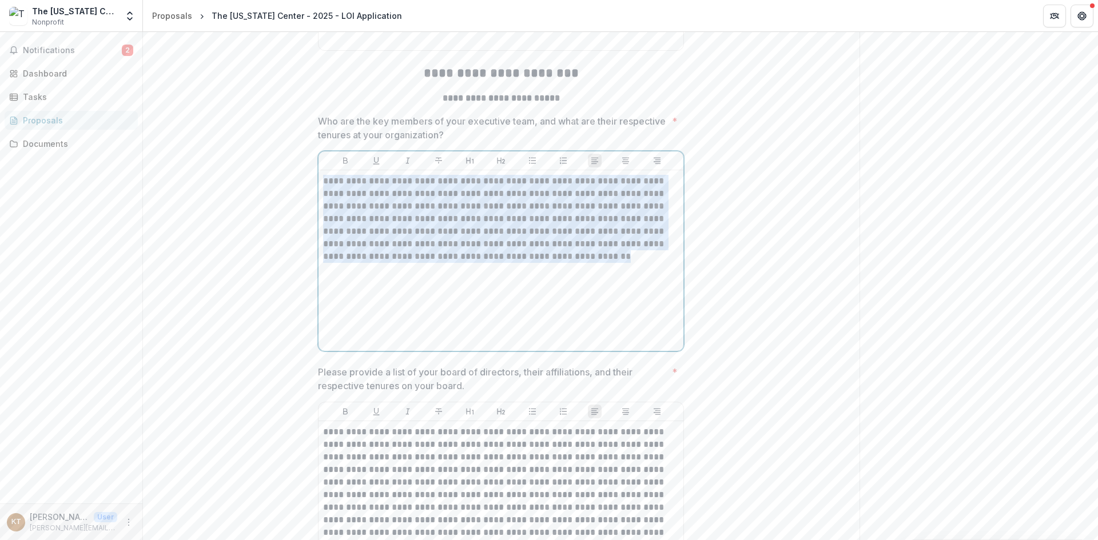
drag, startPoint x: 586, startPoint y: 355, endPoint x: 269, endPoint y: 271, distance: 328.4
click at [269, 271] on div "**********" at bounding box center [501, 355] width 717 height 7344
click at [613, 263] on p "**********" at bounding box center [501, 219] width 356 height 88
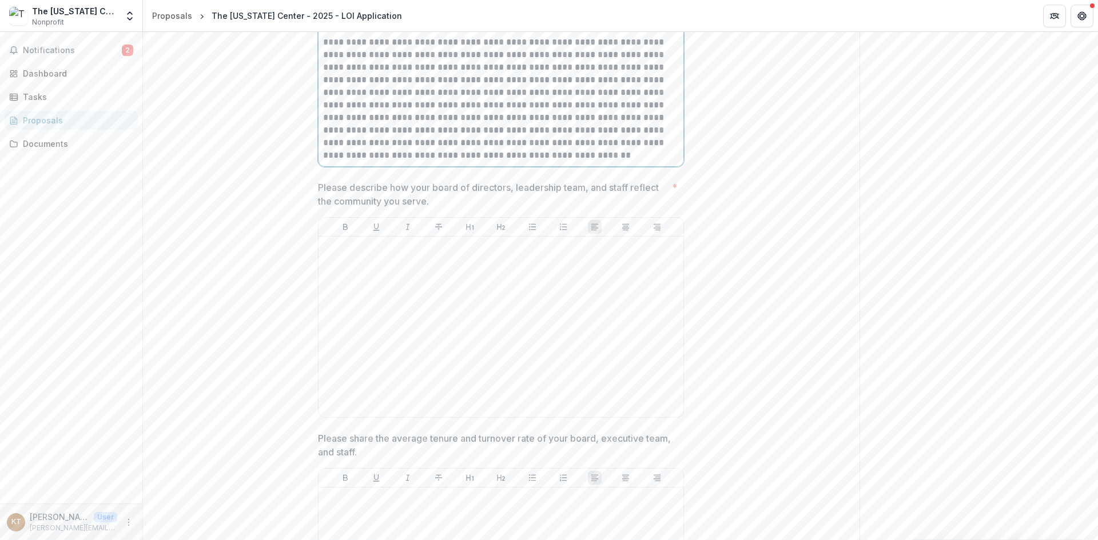
scroll to position [4034, 0]
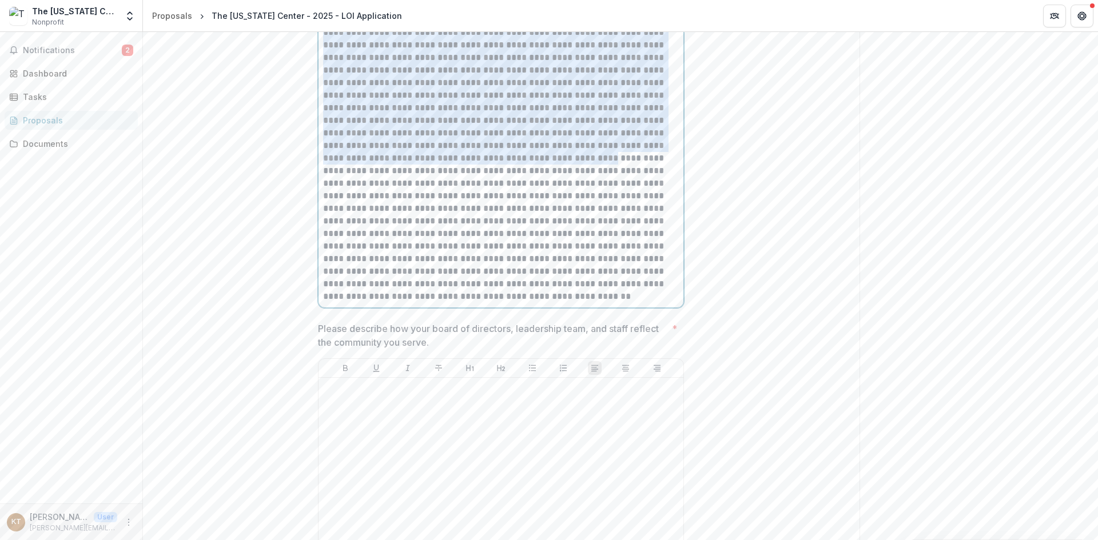
drag, startPoint x: 547, startPoint y: 256, endPoint x: 220, endPoint y: 89, distance: 367.1
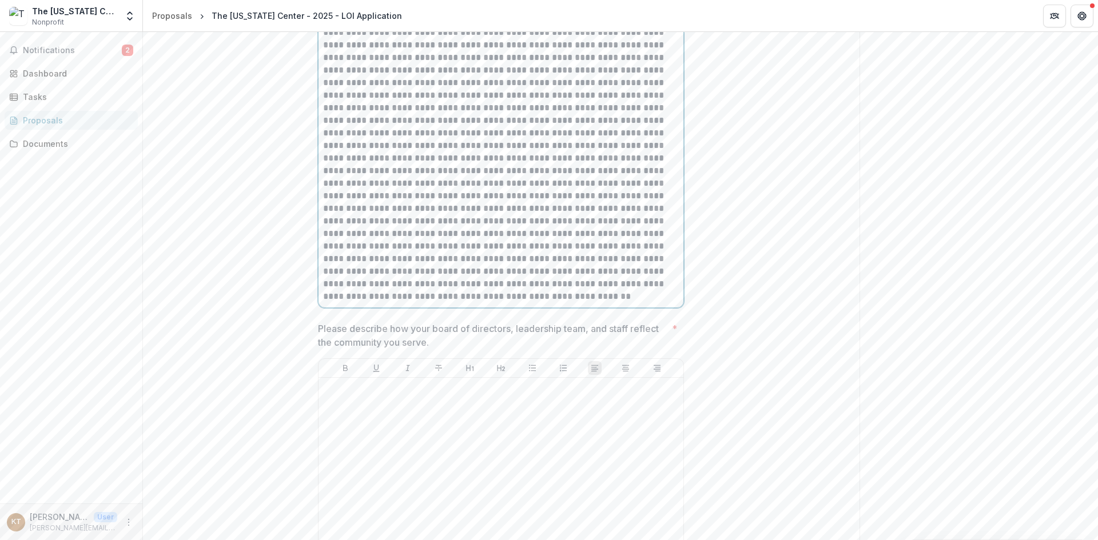
click at [547, 303] on p at bounding box center [501, 120] width 356 height 365
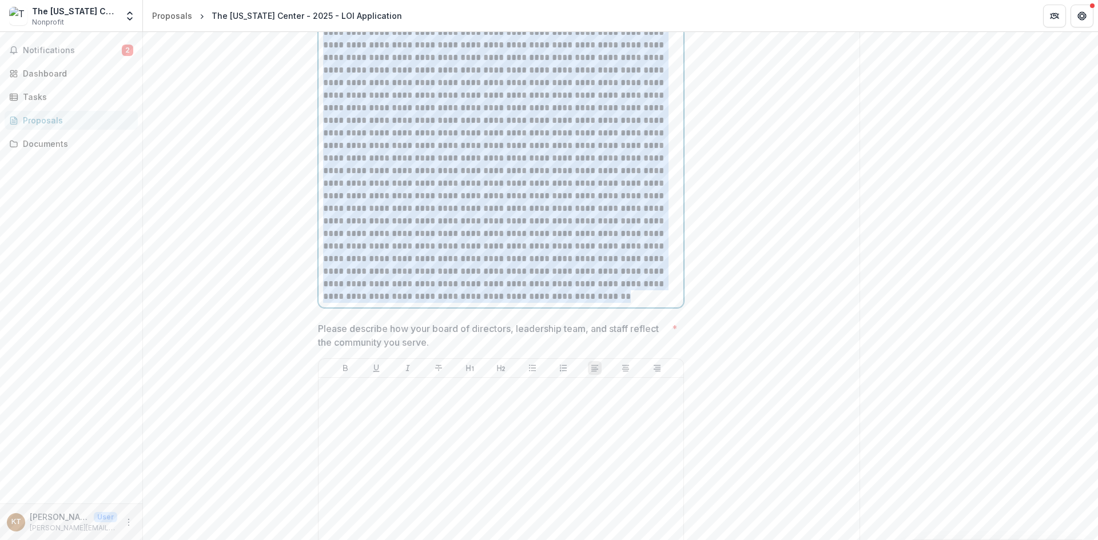
drag, startPoint x: 547, startPoint y: 391, endPoint x: 285, endPoint y: 37, distance: 440.5
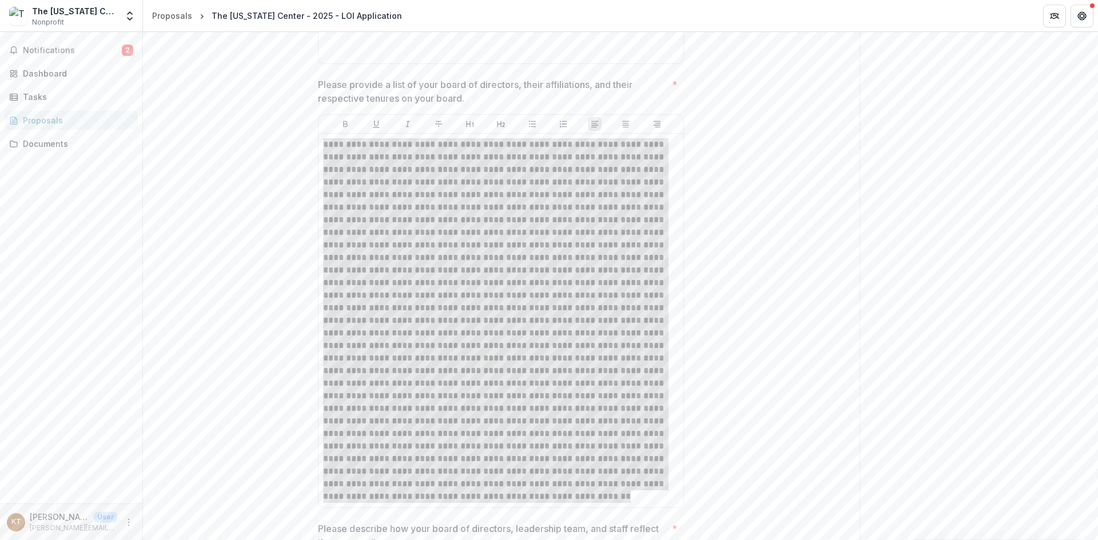
scroll to position [3805, 0]
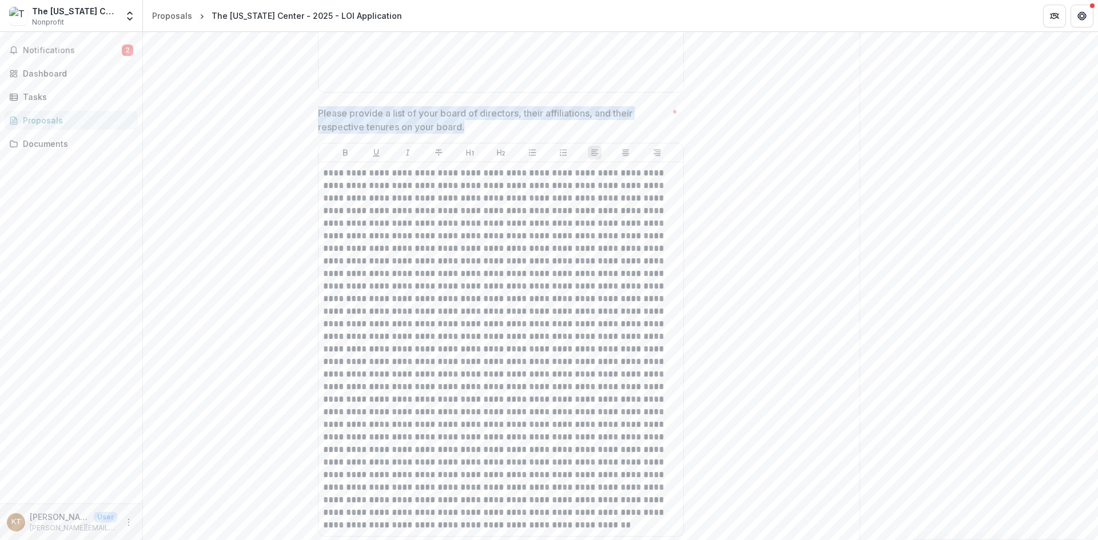
drag, startPoint x: 480, startPoint y: 225, endPoint x: 248, endPoint y: 216, distance: 233.0
click at [248, 216] on div "**********" at bounding box center [501, 96] width 717 height 7344
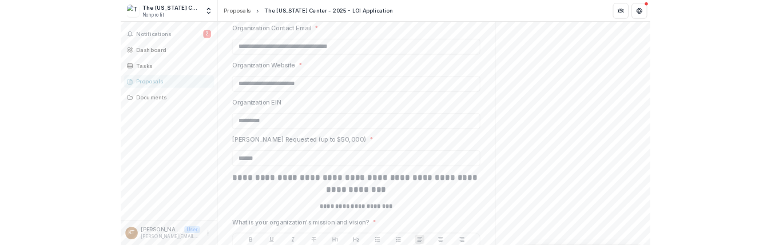
scroll to position [515, 0]
